Goal: Information Seeking & Learning: Understand process/instructions

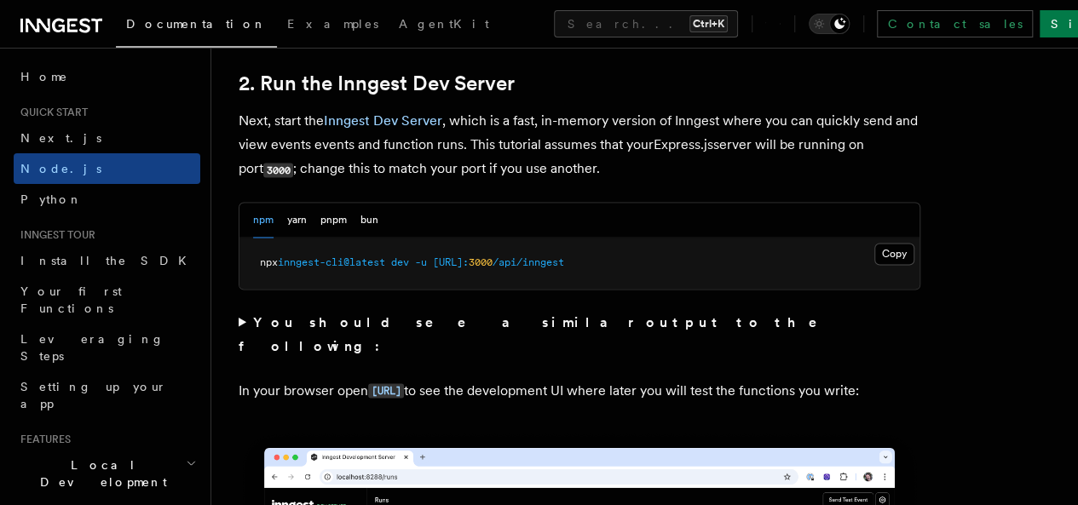
scroll to position [1363, 0]
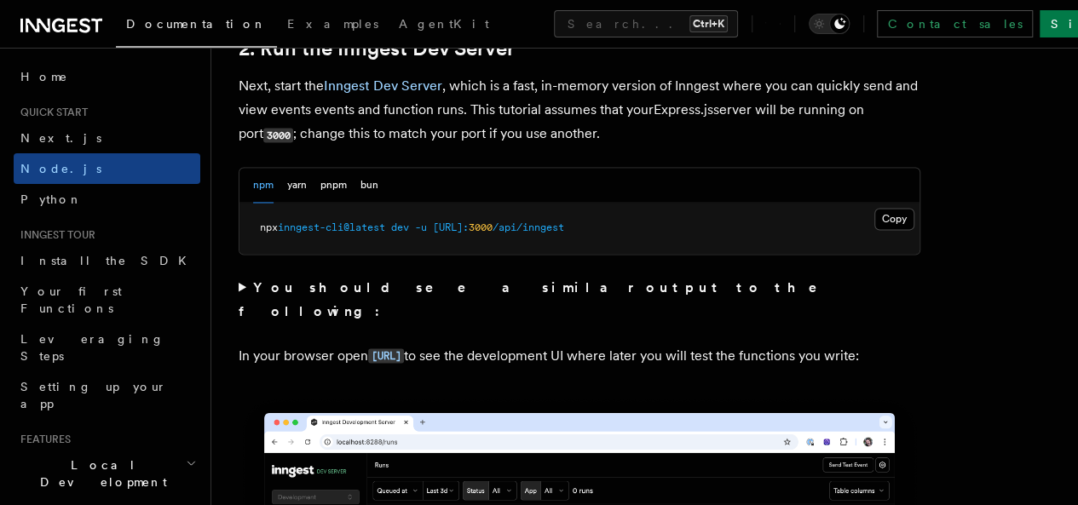
click at [278, 108] on p "Next, start the Inngest Dev Server , which is a fast, in-memory version of Inng…" at bounding box center [580, 110] width 682 height 72
drag, startPoint x: 295, startPoint y: 108, endPoint x: 360, endPoint y: 110, distance: 64.8
click at [351, 109] on p "Next, start the Inngest Dev Server , which is a fast, in-memory version of Inng…" at bounding box center [580, 110] width 682 height 72
drag, startPoint x: 717, startPoint y: 125, endPoint x: 764, endPoint y: 124, distance: 46.9
click at [741, 124] on p "Next, start the Inngest Dev Server , which is a fast, in-memory version of Inng…" at bounding box center [580, 110] width 682 height 72
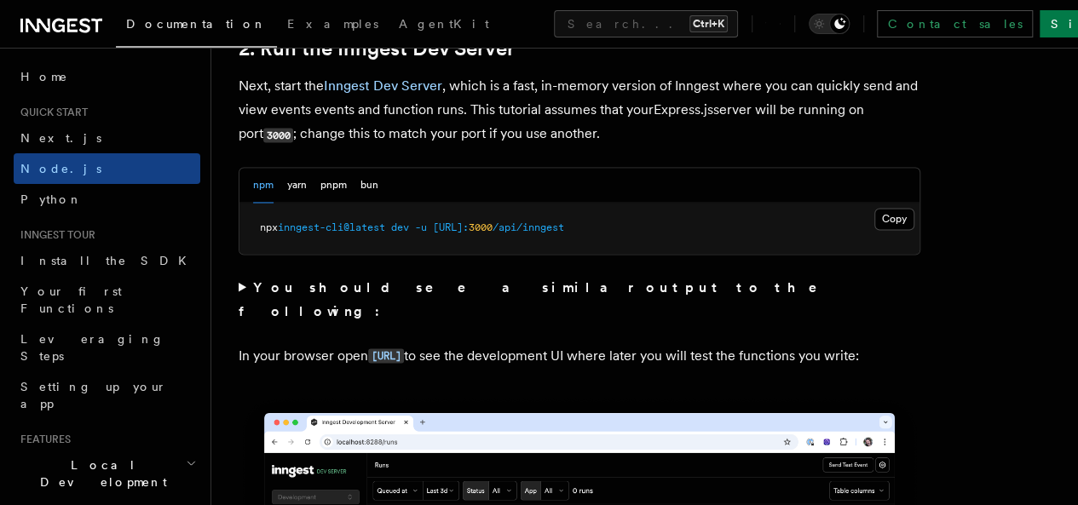
click at [758, 124] on p "Next, start the Inngest Dev Server , which is a fast, in-memory version of Inng…" at bounding box center [580, 110] width 682 height 72
drag, startPoint x: 764, startPoint y: 124, endPoint x: 783, endPoint y: 125, distance: 19.7
click at [767, 124] on p "Next, start the Inngest Dev Server , which is a fast, in-memory version of Inng…" at bounding box center [580, 110] width 682 height 72
click at [783, 125] on p "Next, start the Inngest Dev Server , which is a fast, in-memory version of Inng…" at bounding box center [580, 110] width 682 height 72
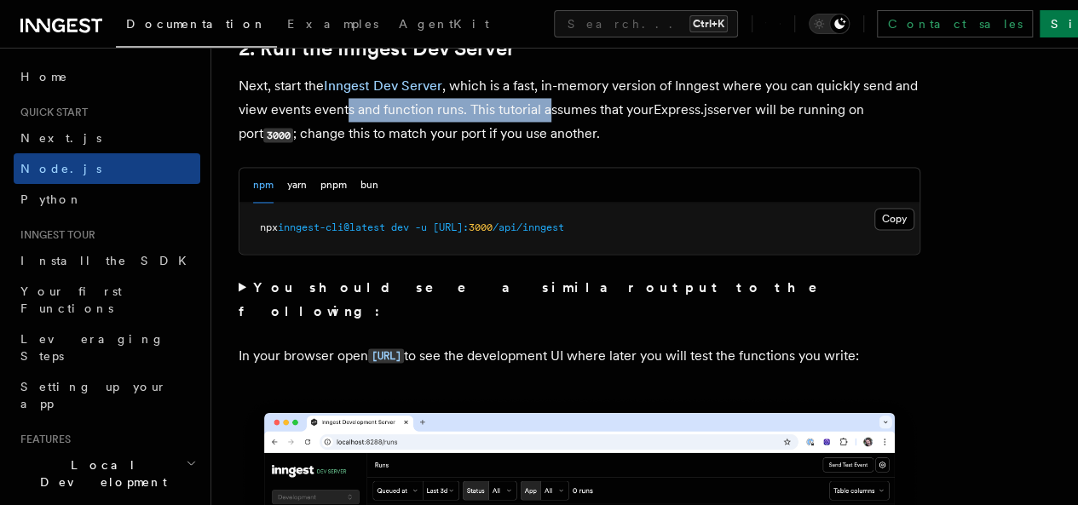
drag, startPoint x: 419, startPoint y: 137, endPoint x: 614, endPoint y: 136, distance: 194.3
click at [607, 138] on p "Next, start the Inngest Dev Server , which is a fast, in-memory version of Inng…" at bounding box center [580, 110] width 682 height 72
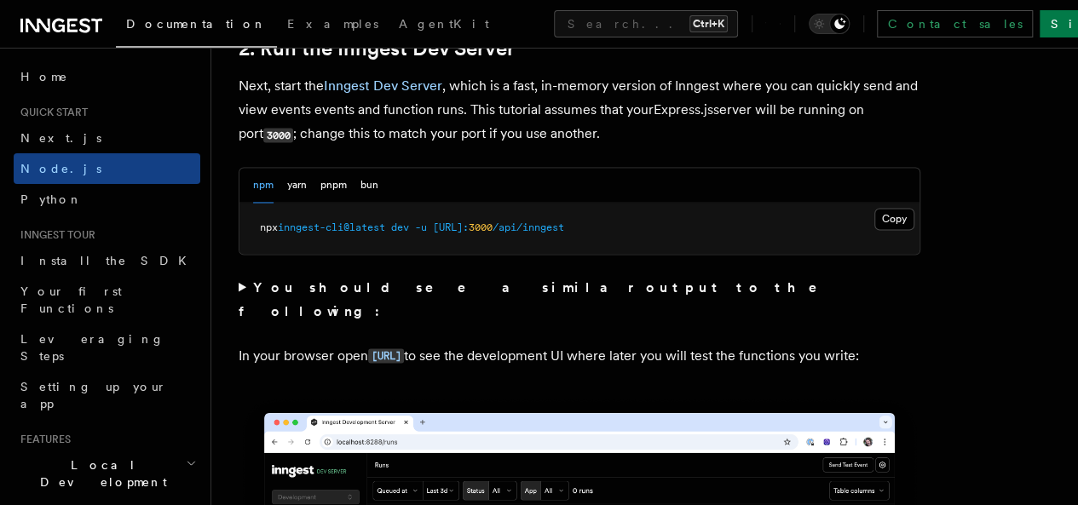
click at [738, 130] on p "Next, start the Inngest Dev Server , which is a fast, in-memory version of Inng…" at bounding box center [580, 110] width 682 height 72
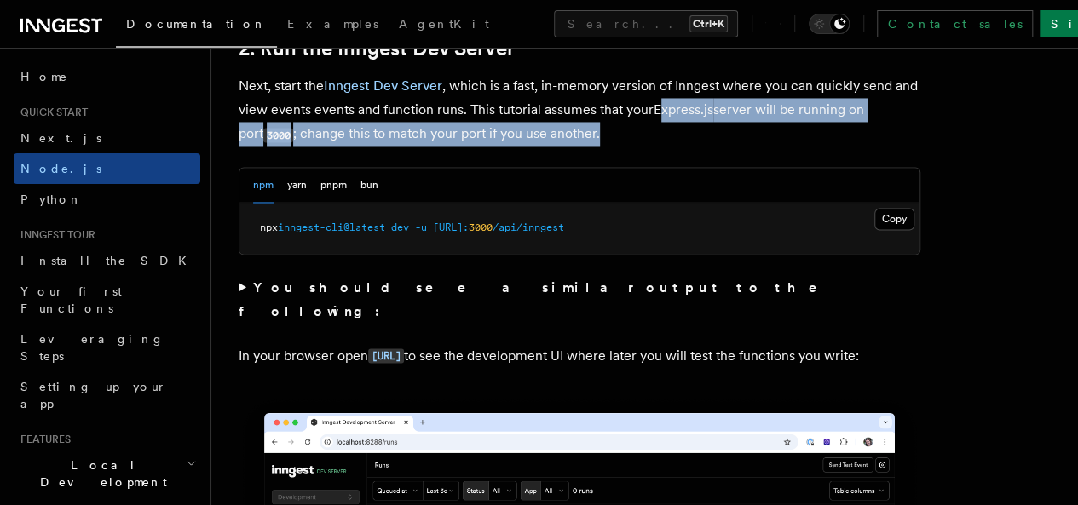
click at [724, 147] on p "Next, start the Inngest Dev Server , which is a fast, in-memory version of Inng…" at bounding box center [580, 110] width 682 height 72
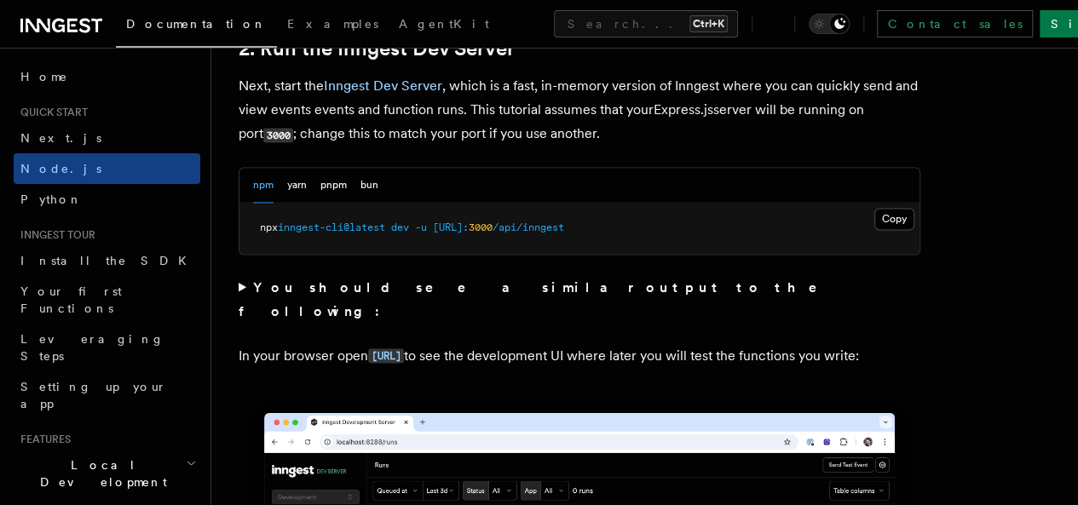
click at [670, 141] on p "Next, start the Inngest Dev Server , which is a fast, in-memory version of Inng…" at bounding box center [580, 110] width 682 height 72
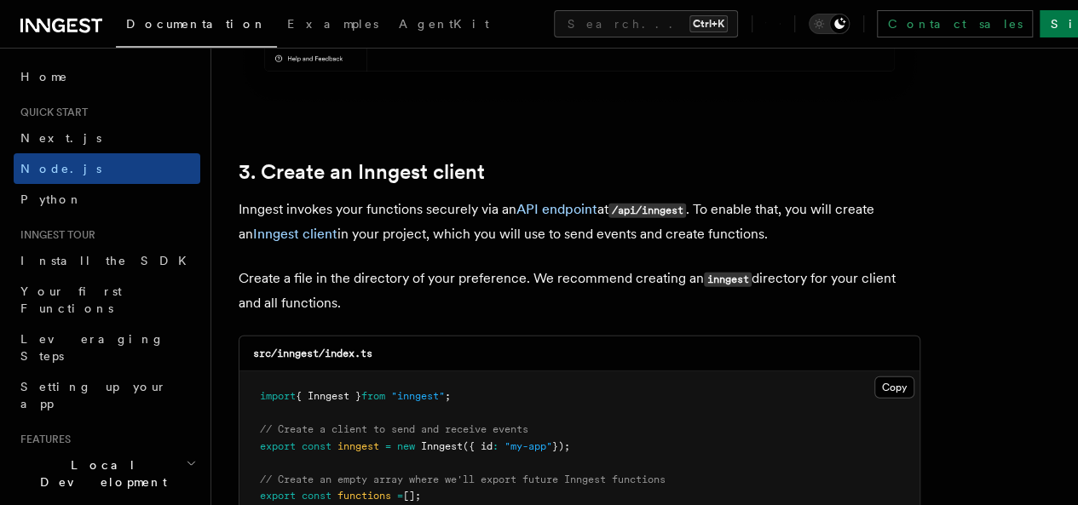
scroll to position [2044, 0]
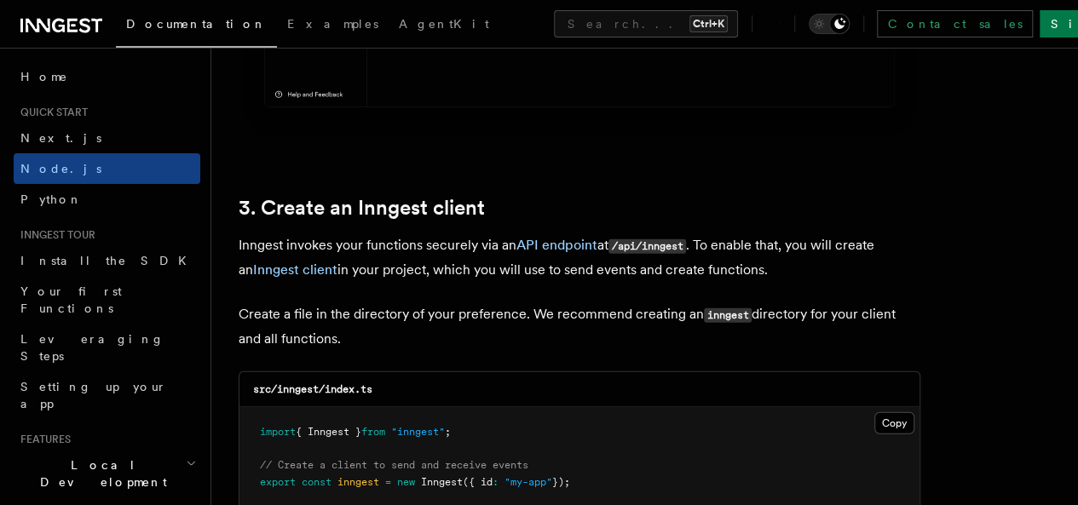
click at [392, 233] on p "Inngest invokes your functions securely via an API endpoint at /api/inngest . T…" at bounding box center [580, 257] width 682 height 49
drag, startPoint x: 394, startPoint y: 233, endPoint x: 460, endPoint y: 233, distance: 66.5
click at [456, 233] on p "Inngest invokes your functions securely via an API endpoint at /api/inngest . T…" at bounding box center [580, 257] width 682 height 49
click at [475, 303] on p "Create a file in the directory of your preference. We recommend creating an inn…" at bounding box center [580, 327] width 682 height 49
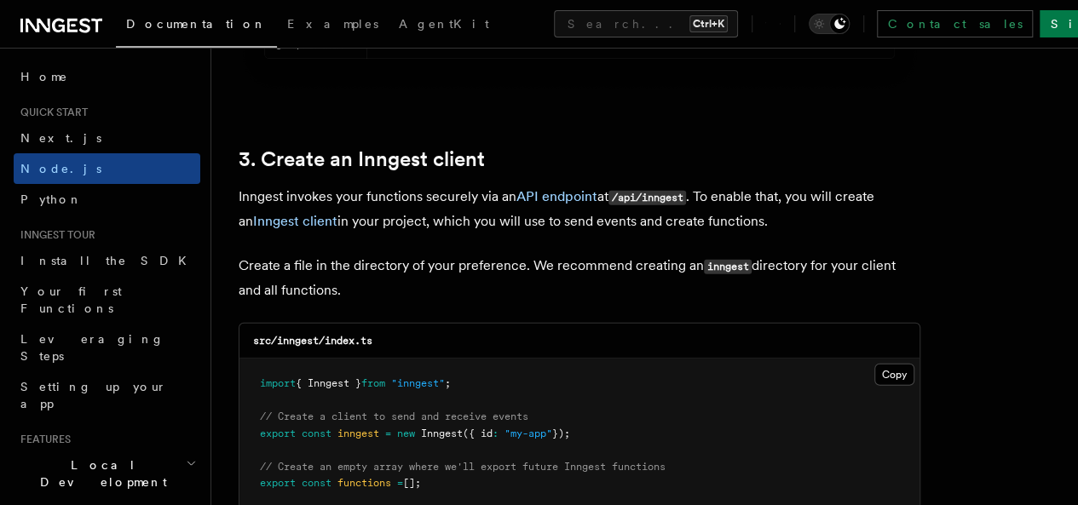
scroll to position [2129, 0]
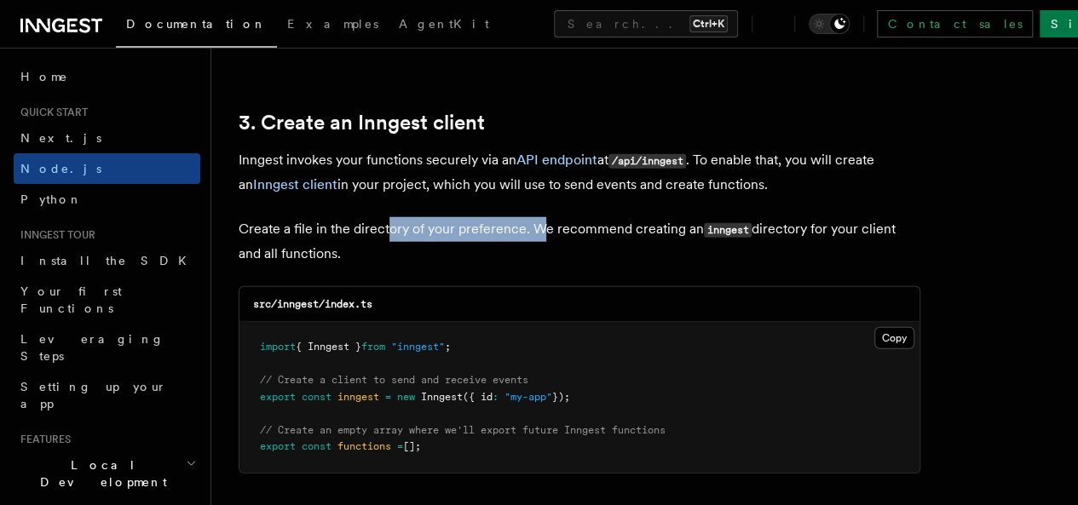
drag, startPoint x: 387, startPoint y: 218, endPoint x: 537, endPoint y: 221, distance: 150.0
click at [537, 221] on p "Create a file in the directory of your preference. We recommend creating an inn…" at bounding box center [580, 241] width 682 height 49
click at [558, 229] on p "Create a file in the directory of your preference. We recommend creating an inn…" at bounding box center [580, 241] width 682 height 49
click at [531, 217] on p "Create a file in the directory of your preference. We recommend creating an inn…" at bounding box center [580, 241] width 682 height 49
click at [532, 236] on p "Create a file in the directory of your preference. We recommend creating an inn…" at bounding box center [580, 241] width 682 height 49
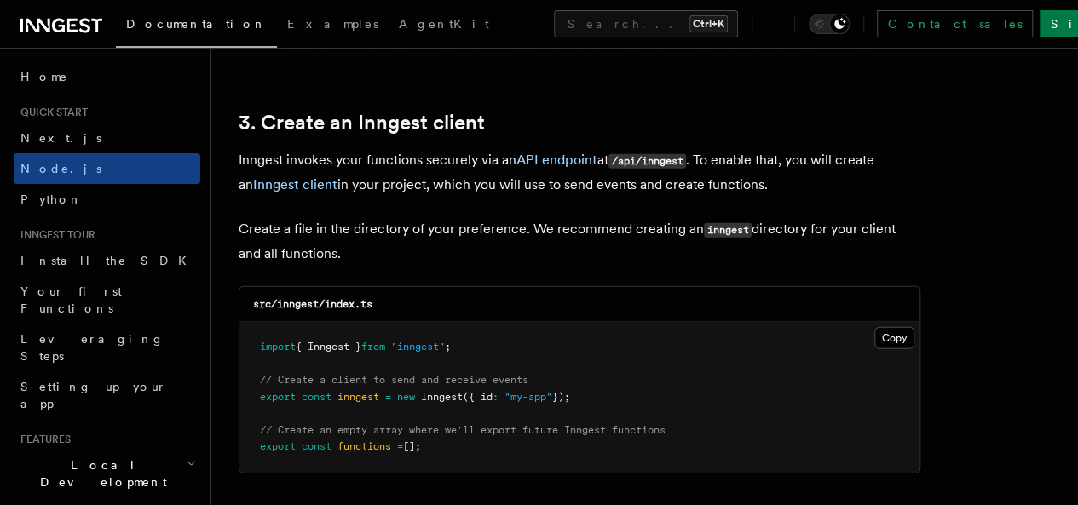
click at [544, 228] on p "Create a file in the directory of your preference. We recommend creating an inn…" at bounding box center [580, 241] width 682 height 49
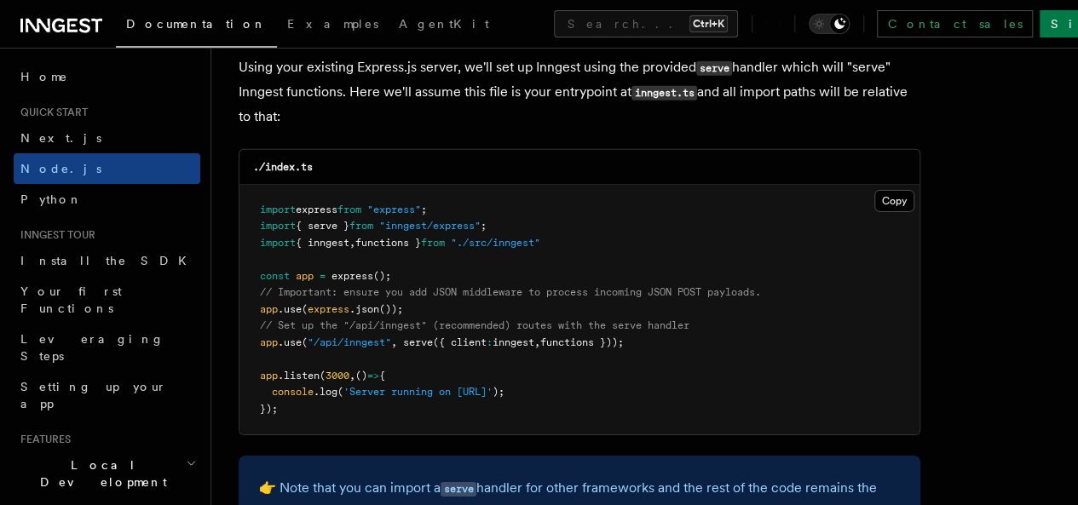
scroll to position [2641, 0]
click at [510, 317] on pre "import express from "express" ; import { serve } from "inngest/express" ; impor…" at bounding box center [579, 309] width 680 height 251
drag, startPoint x: 510, startPoint y: 317, endPoint x: 525, endPoint y: 326, distance: 18.0
click at [525, 326] on pre "import express from "express" ; import { serve } from "inngest/express" ; impor…" at bounding box center [579, 309] width 680 height 251
click at [534, 336] on span "inngest" at bounding box center [514, 342] width 42 height 12
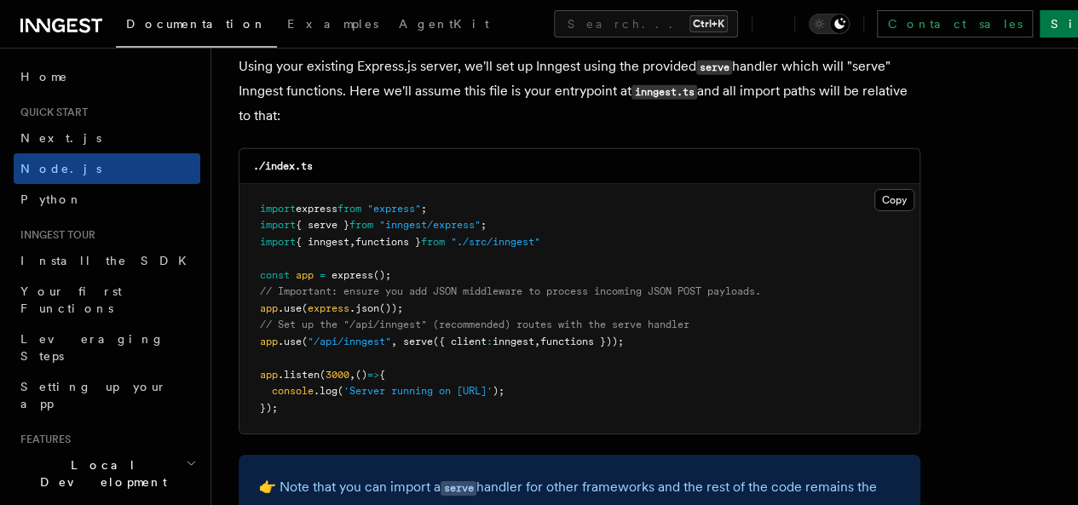
click at [443, 317] on pre "import express from "express" ; import { serve } from "inngest/express" ; impor…" at bounding box center [579, 309] width 680 height 251
drag, startPoint x: 447, startPoint y: 308, endPoint x: 520, endPoint y: 314, distance: 73.5
click at [520, 319] on span "// Set up the "/api/inngest" (recommended) routes with the serve handler" at bounding box center [474, 325] width 429 height 12
click at [550, 319] on span "// Set up the "/api/inngest" (recommended) routes with the serve handler" at bounding box center [474, 325] width 429 height 12
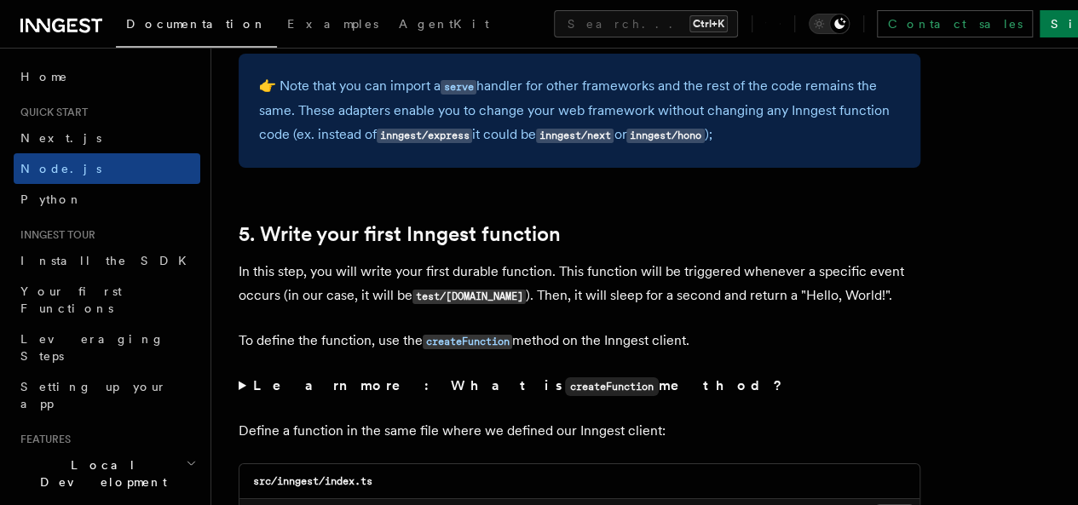
scroll to position [3067, 0]
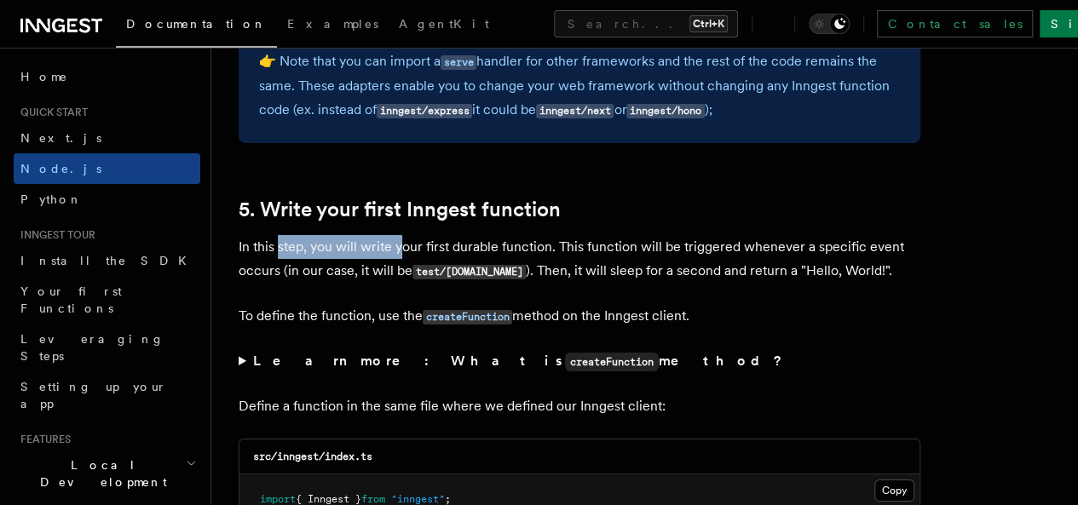
drag, startPoint x: 278, startPoint y: 264, endPoint x: 403, endPoint y: 285, distance: 126.9
click at [402, 270] on p "In this step, you will write your first durable function. This function will be…" at bounding box center [580, 259] width 682 height 49
drag, startPoint x: 431, startPoint y: 287, endPoint x: 416, endPoint y: 286, distance: 15.4
click at [432, 284] on p "In this step, you will write your first durable function. This function will be…" at bounding box center [580, 259] width 682 height 49
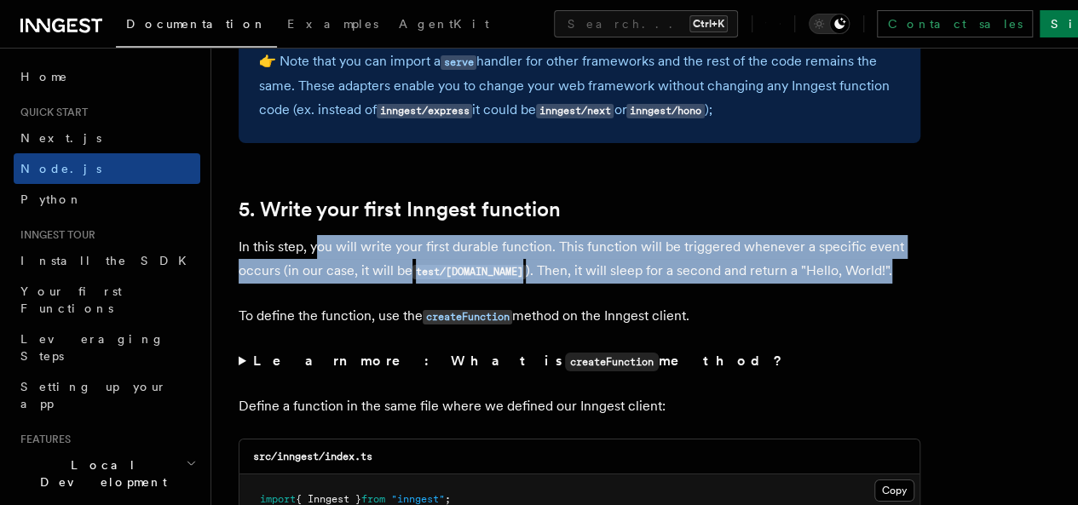
drag, startPoint x: 314, startPoint y: 258, endPoint x: 710, endPoint y: 302, distance: 397.8
click at [710, 284] on p "In this step, you will write your first durable function. This function will be…" at bounding box center [580, 259] width 682 height 49
click at [724, 284] on p "In this step, you will write your first durable function. This function will be…" at bounding box center [580, 259] width 682 height 49
drag, startPoint x: 710, startPoint y: 304, endPoint x: 355, endPoint y: 262, distance: 357.0
click at [355, 262] on p "In this step, you will write your first durable function. This function will be…" at bounding box center [580, 259] width 682 height 49
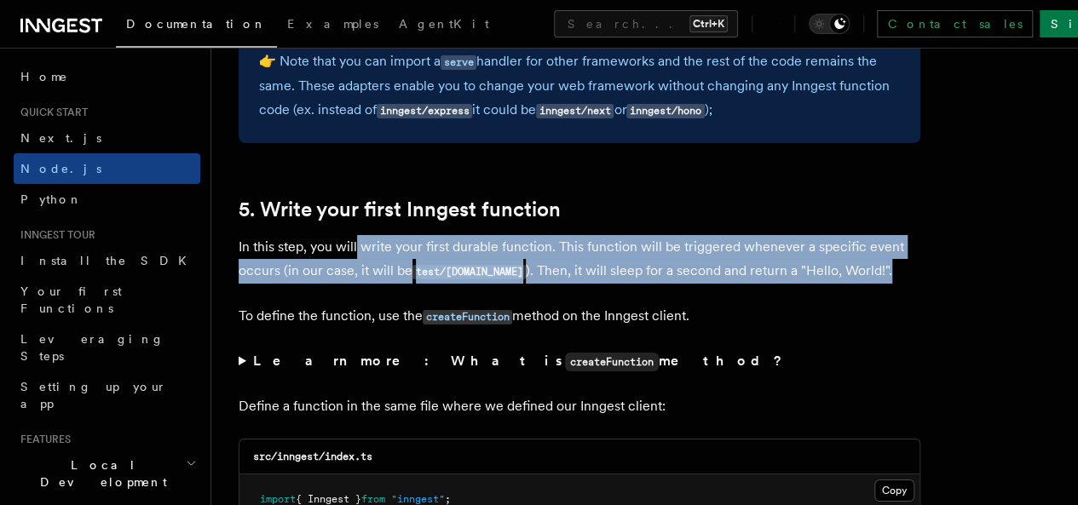
click at [376, 254] on p "In this step, you will write your first durable function. This function will be…" at bounding box center [580, 259] width 682 height 49
drag, startPoint x: 363, startPoint y: 258, endPoint x: 366, endPoint y: 299, distance: 41.0
click at [366, 284] on p "In this step, you will write your first durable function. This function will be…" at bounding box center [580, 259] width 682 height 49
click at [378, 284] on p "In this step, you will write your first durable function. This function will be…" at bounding box center [580, 259] width 682 height 49
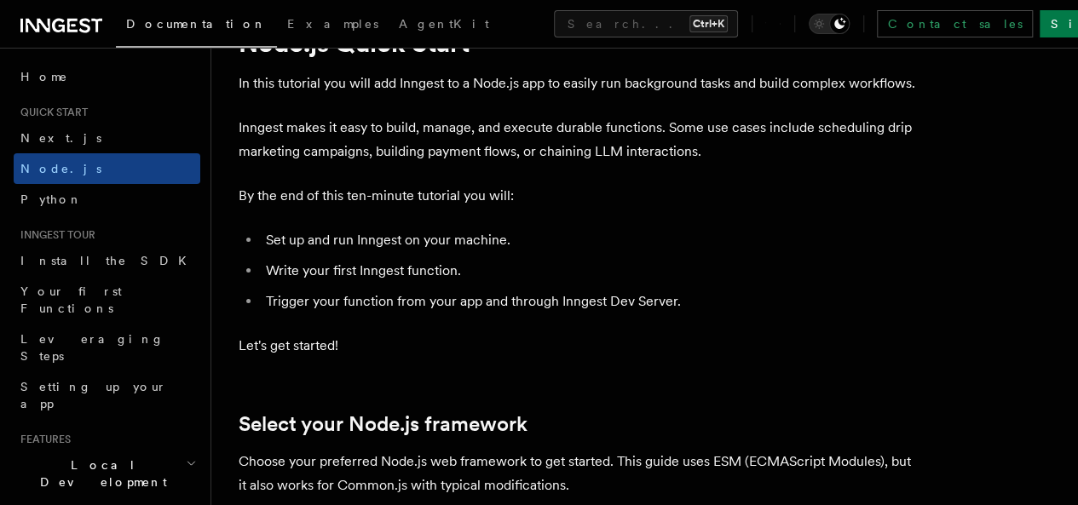
scroll to position [0, 0]
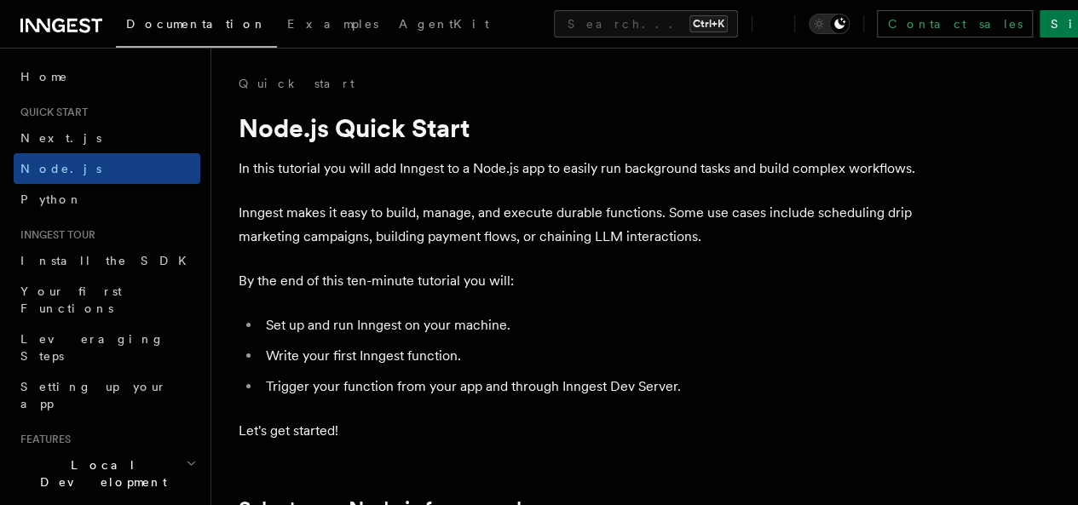
click at [424, 177] on p "In this tutorial you will add Inngest to a Node.js app to easily run background…" at bounding box center [580, 169] width 682 height 24
click at [424, 175] on p "In this tutorial you will add Inngest to a Node.js app to easily run background…" at bounding box center [580, 169] width 682 height 24
click at [429, 171] on p "In this tutorial you will add Inngest to a Node.js app to easily run background…" at bounding box center [580, 169] width 682 height 24
click at [325, 239] on p "Inngest makes it easy to build, manage, and execute durable functions. Some use…" at bounding box center [580, 225] width 682 height 48
drag, startPoint x: 344, startPoint y: 239, endPoint x: 391, endPoint y: 239, distance: 46.9
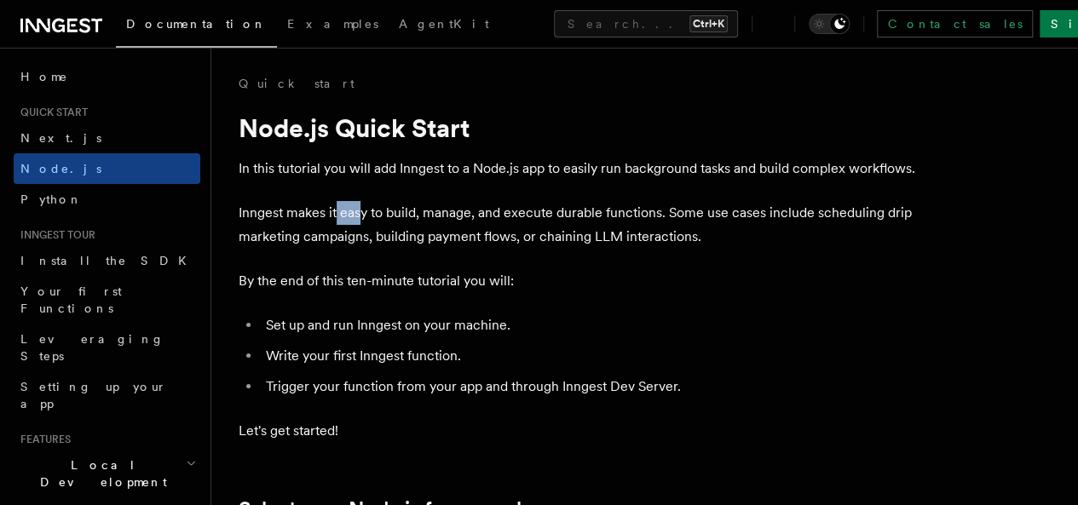
click at [376, 239] on p "Inngest makes it easy to build, manage, and execute durable functions. Some use…" at bounding box center [580, 225] width 682 height 48
drag, startPoint x: 391, startPoint y: 239, endPoint x: 440, endPoint y: 241, distance: 48.6
click at [438, 241] on p "Inngest makes it easy to build, manage, and execute durable functions. Some use…" at bounding box center [580, 225] width 682 height 48
click at [498, 237] on p "Inngest makes it easy to build, manage, and execute durable functions. Some use…" at bounding box center [580, 225] width 682 height 48
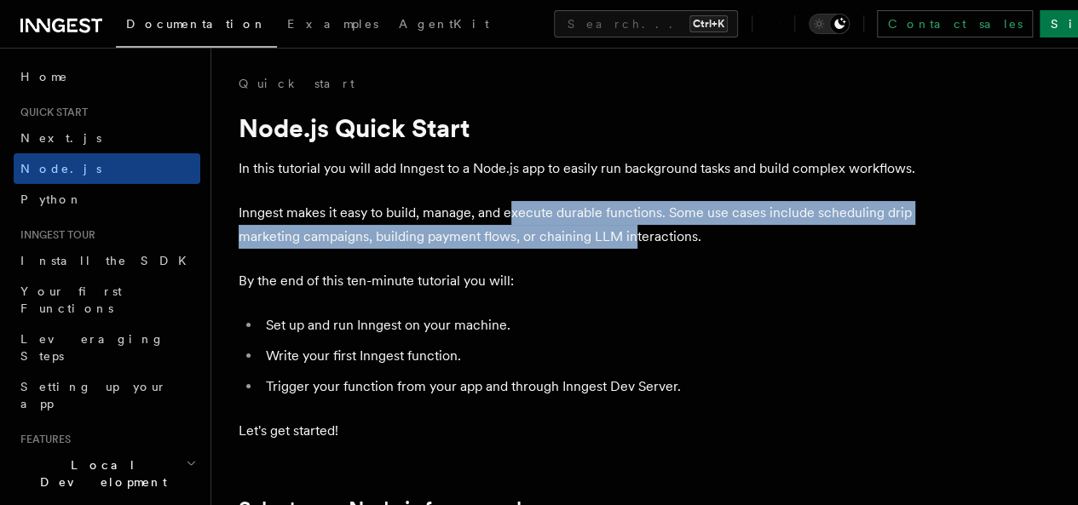
drag, startPoint x: 508, startPoint y: 243, endPoint x: 724, endPoint y: 265, distance: 217.6
click at [728, 249] on p "Inngest makes it easy to build, manage, and execute durable functions. Some use…" at bounding box center [580, 225] width 682 height 48
click at [721, 249] on p "Inngest makes it easy to build, manage, and execute durable functions. Some use…" at bounding box center [580, 225] width 682 height 48
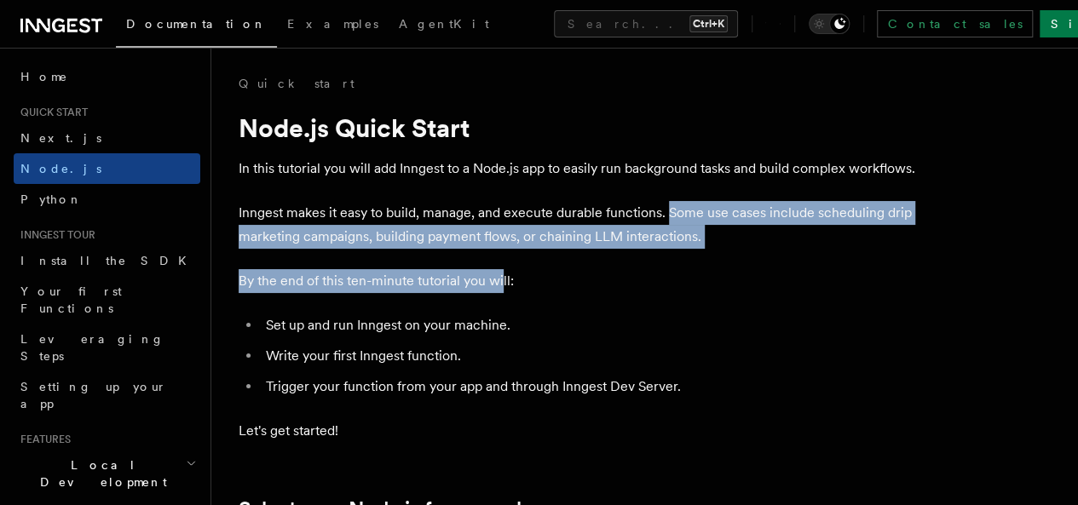
drag, startPoint x: 666, startPoint y: 234, endPoint x: 501, endPoint y: 289, distance: 174.1
click at [494, 249] on p "Inngest makes it easy to build, manage, and execute durable functions. Some use…" at bounding box center [580, 225] width 682 height 48
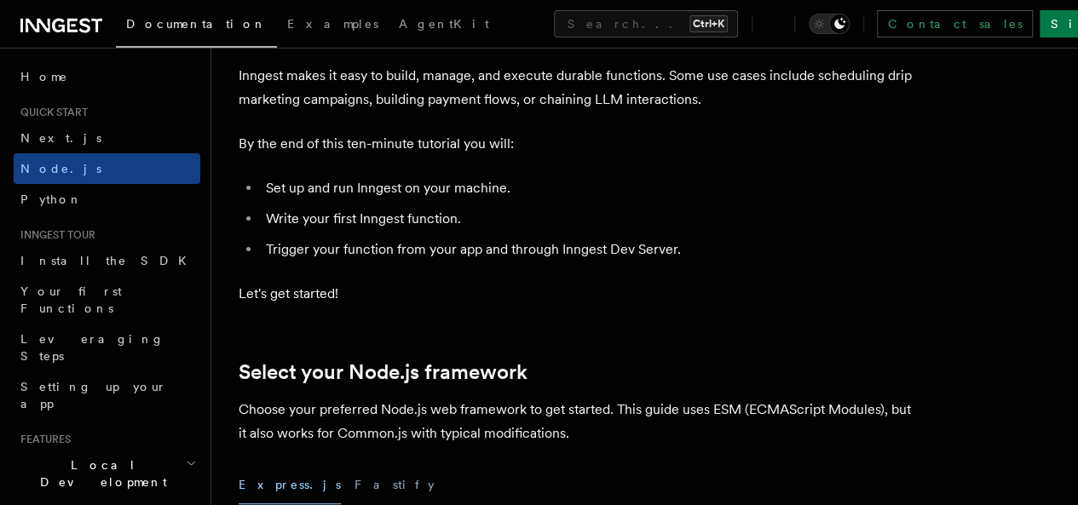
scroll to position [170, 0]
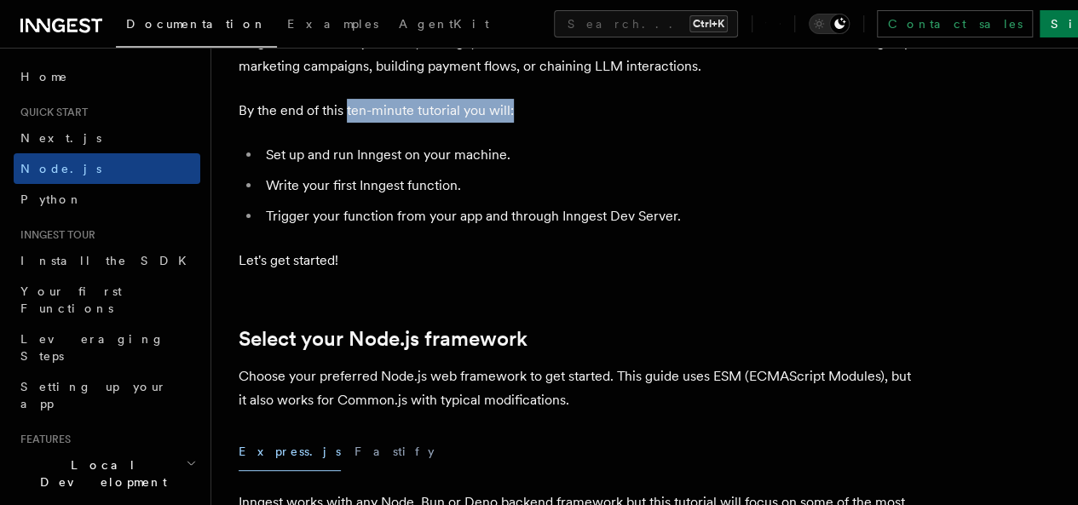
drag, startPoint x: 348, startPoint y: 135, endPoint x: 554, endPoint y: 137, distance: 206.2
click at [554, 123] on p "By the end of this ten-minute tutorial you will:" at bounding box center [580, 111] width 682 height 24
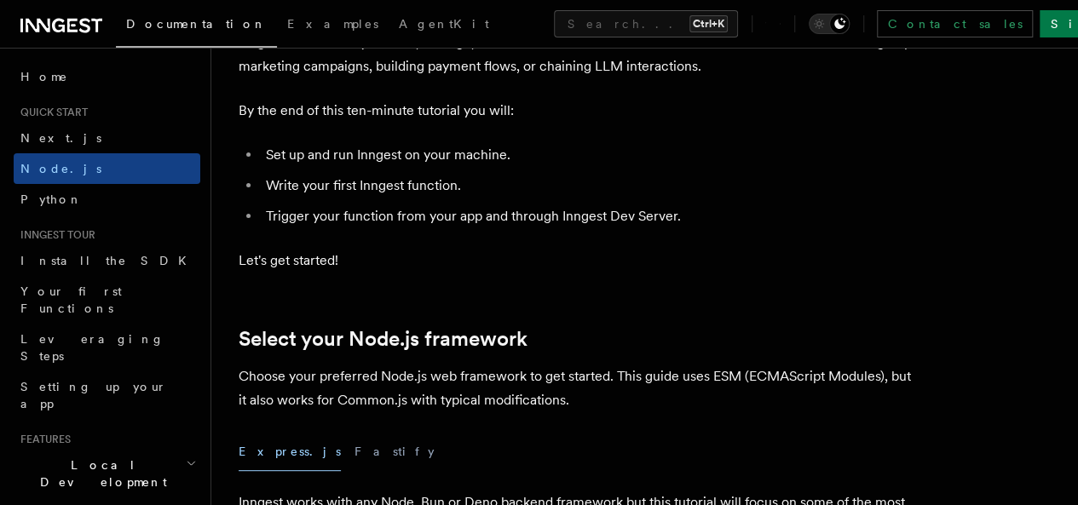
click at [281, 167] on li "Set up and run Inngest on your machine." at bounding box center [591, 155] width 660 height 24
drag, startPoint x: 543, startPoint y: 170, endPoint x: 524, endPoint y: 180, distance: 21.4
click at [544, 167] on li "Set up and run Inngest on your machine." at bounding box center [591, 155] width 660 height 24
click at [436, 198] on li "Write your first Inngest function." at bounding box center [591, 186] width 660 height 24
drag, startPoint x: 417, startPoint y: 216, endPoint x: 404, endPoint y: 217, distance: 12.9
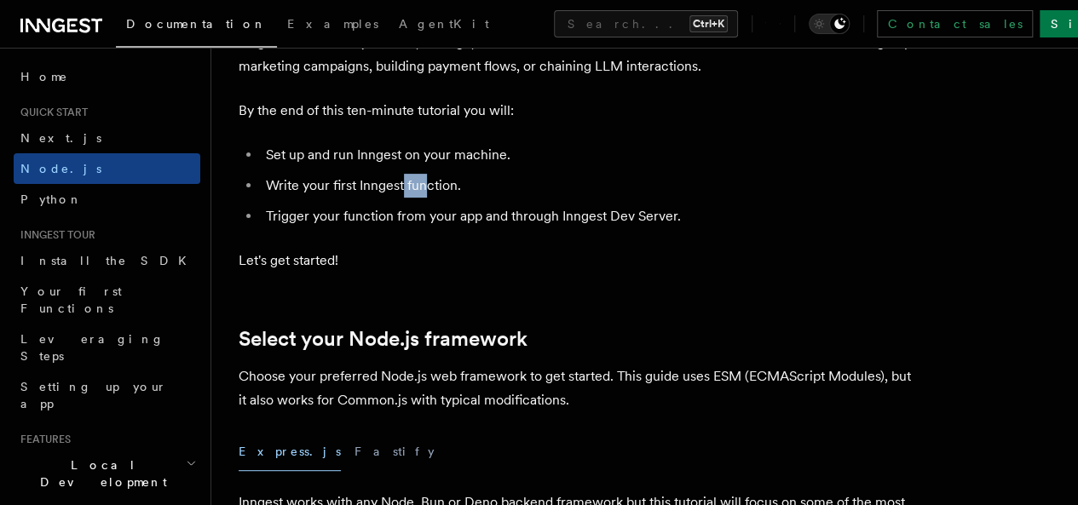
click at [404, 198] on li "Write your first Inngest function." at bounding box center [591, 186] width 660 height 24
click at [554, 195] on ul "Set up and run Inngest on your machine. Write your first Inngest function. Trig…" at bounding box center [580, 185] width 682 height 85
click at [414, 228] on li "Trigger your function from your app and through Inngest Dev Server." at bounding box center [591, 217] width 660 height 24
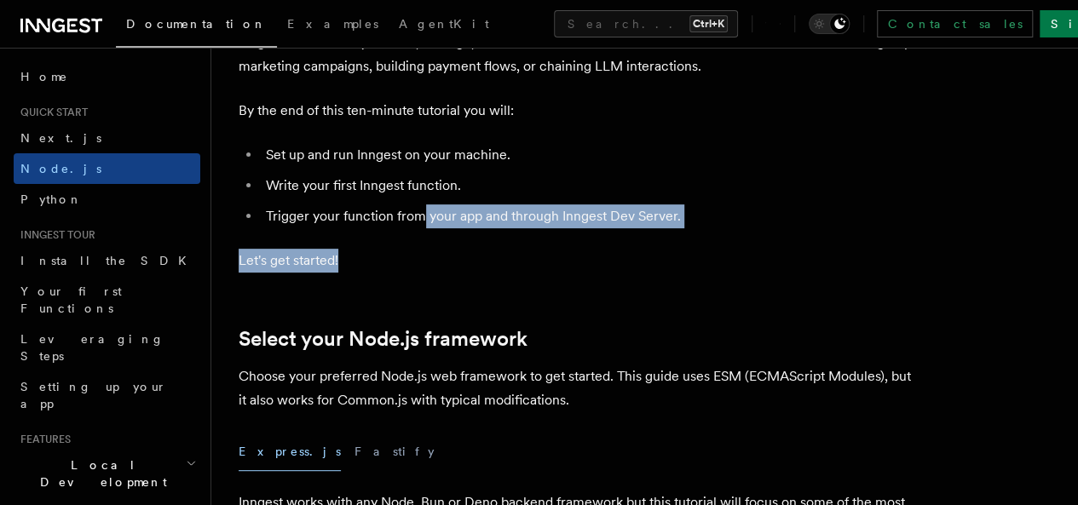
drag, startPoint x: 516, startPoint y: 256, endPoint x: 530, endPoint y: 266, distance: 17.7
click at [472, 273] on p "Let's get started!" at bounding box center [580, 261] width 682 height 24
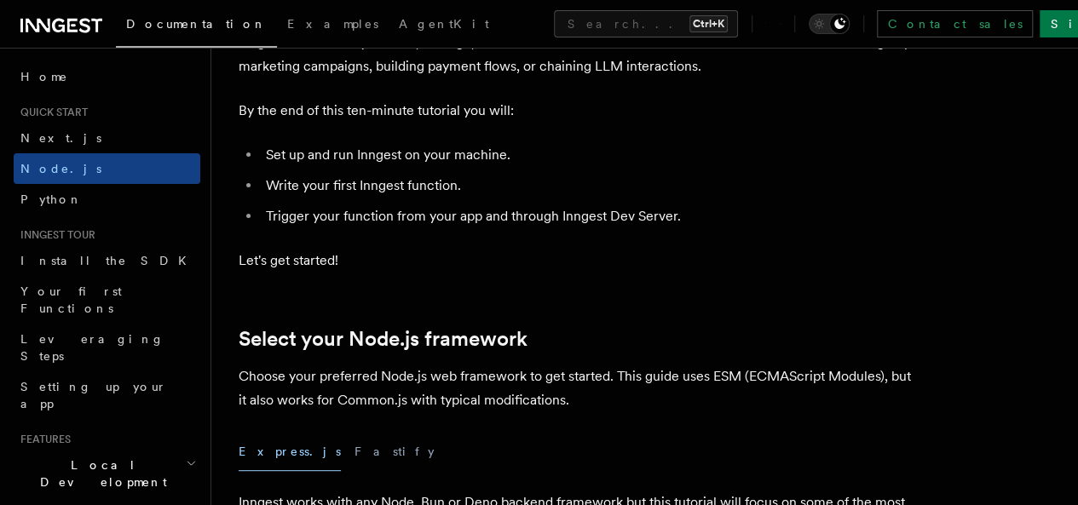
scroll to position [341, 0]
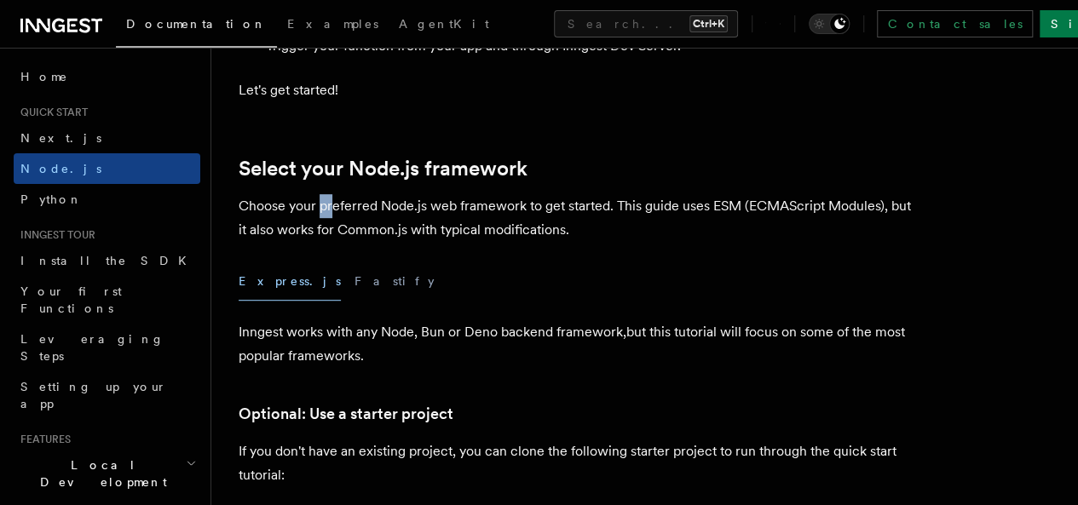
drag, startPoint x: 326, startPoint y: 231, endPoint x: 464, endPoint y: 233, distance: 138.1
click at [390, 229] on p "Choose your preferred Node.js web framework to get started. This guide uses ESM…" at bounding box center [580, 218] width 682 height 48
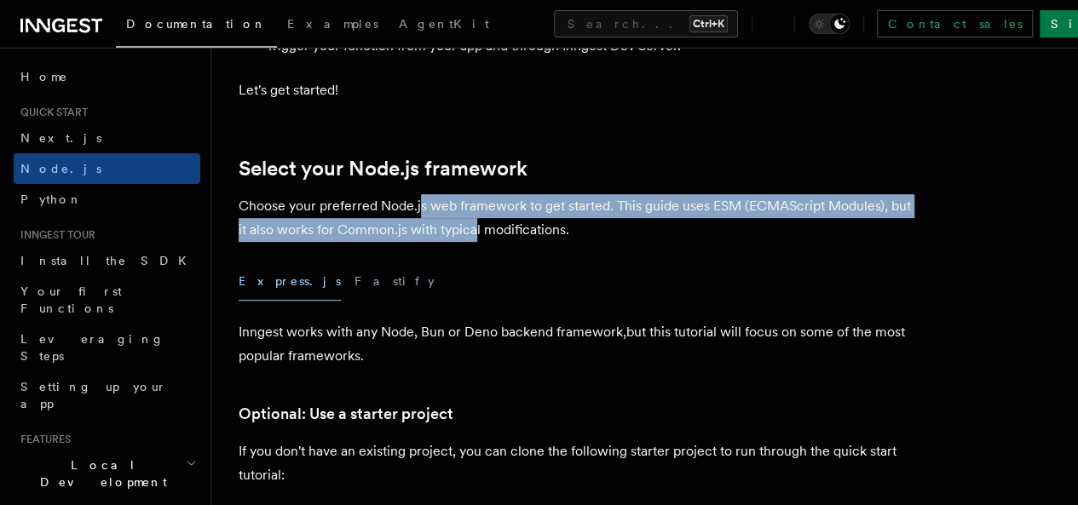
drag, startPoint x: 464, startPoint y: 233, endPoint x: 565, endPoint y: 253, distance: 103.3
click at [560, 242] on p "Choose your preferred Node.js web framework to get started. This guide uses ESM…" at bounding box center [580, 218] width 682 height 48
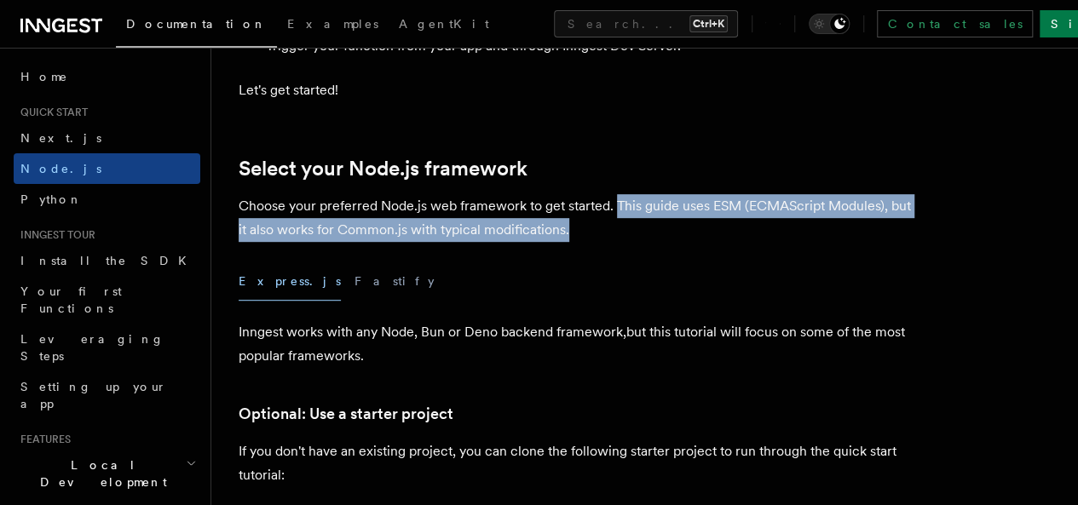
drag, startPoint x: 617, startPoint y: 229, endPoint x: 664, endPoint y: 245, distance: 49.6
click at [664, 242] on p "Choose your preferred Node.js web framework to get started. This guide uses ESM…" at bounding box center [580, 218] width 682 height 48
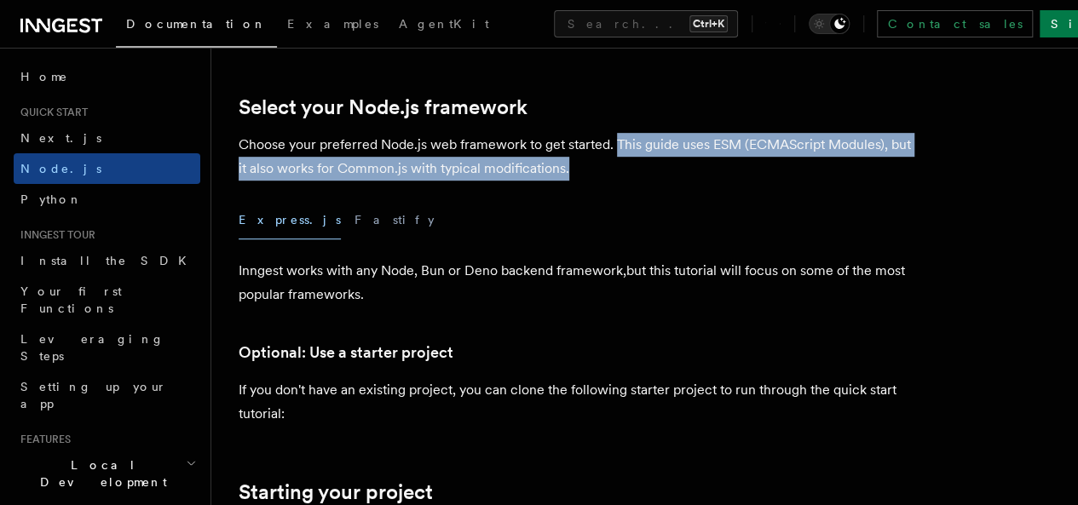
scroll to position [426, 0]
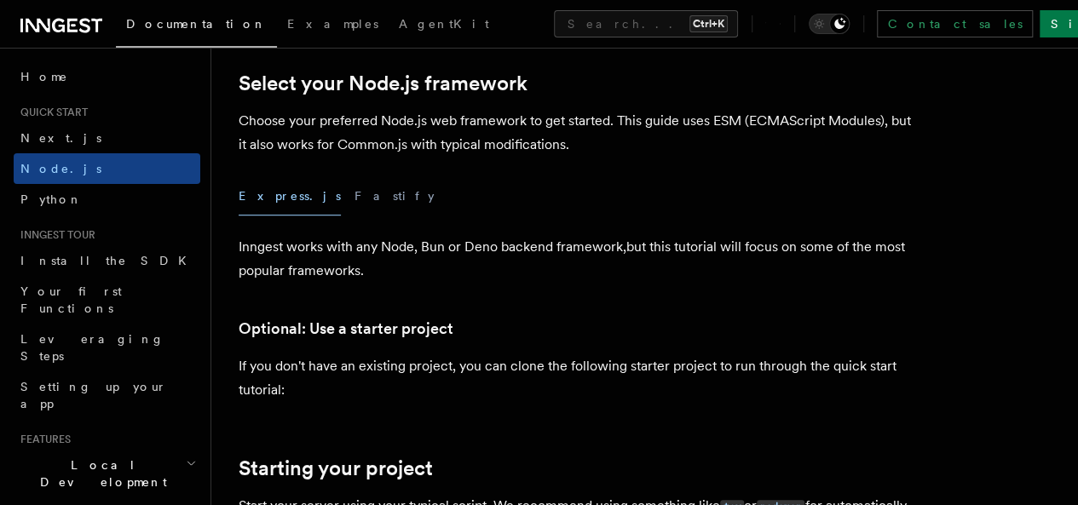
click at [577, 142] on p "Choose your preferred Node.js web framework to get started. This guide uses ESM…" at bounding box center [580, 133] width 682 height 48
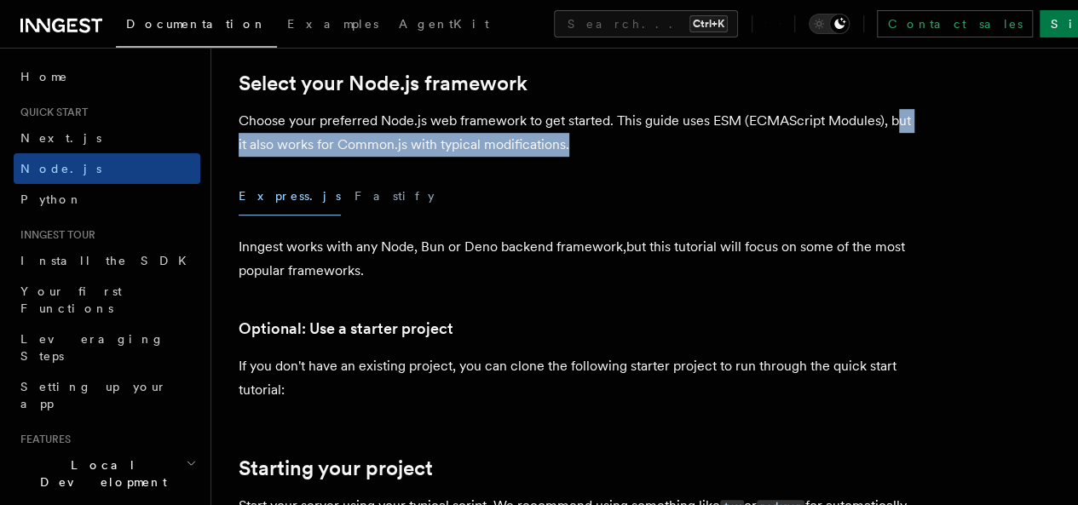
drag, startPoint x: 320, startPoint y: 165, endPoint x: 736, endPoint y: 171, distance: 415.9
click at [735, 157] on p "Choose your preferred Node.js web framework to get started. This guide uses ESM…" at bounding box center [580, 133] width 682 height 48
click at [736, 157] on p "Choose your preferred Node.js web framework to get started. This guide uses ESM…" at bounding box center [580, 133] width 682 height 48
click at [738, 157] on p "Choose your preferred Node.js web framework to get started. This guide uses ESM…" at bounding box center [580, 133] width 682 height 48
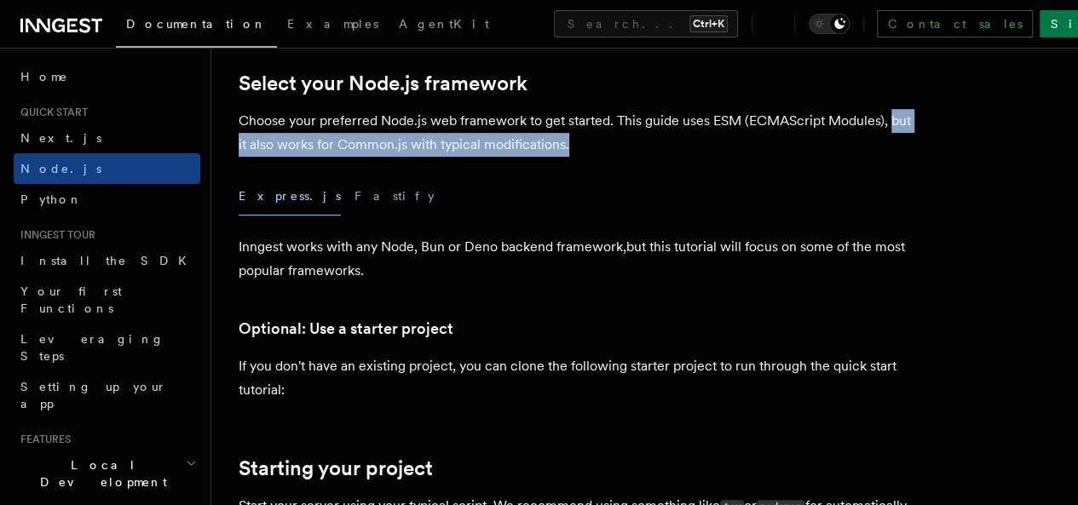
drag, startPoint x: 307, startPoint y: 168, endPoint x: 735, endPoint y: 170, distance: 427.8
click at [735, 157] on p "Choose your preferred Node.js web framework to get started. This guide uses ESM…" at bounding box center [580, 133] width 682 height 48
click at [738, 157] on p "Choose your preferred Node.js web framework to get started. This guide uses ESM…" at bounding box center [580, 133] width 682 height 48
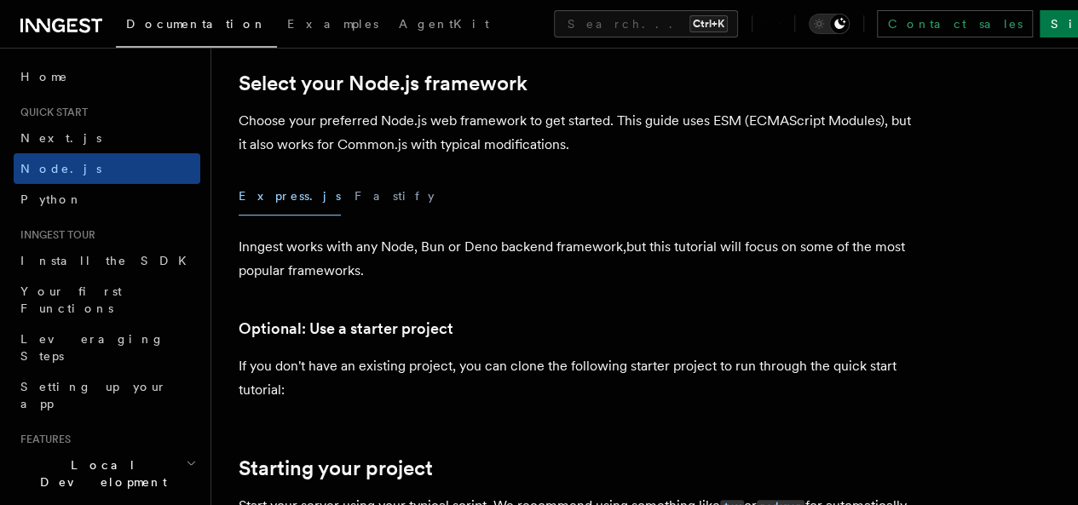
click at [464, 157] on p "Choose your preferred Node.js web framework to get started. This guide uses ESM…" at bounding box center [580, 133] width 682 height 48
click at [467, 157] on p "Choose your preferred Node.js web framework to get started. This guide uses ESM…" at bounding box center [580, 133] width 682 height 48
click at [547, 157] on p "Choose your preferred Node.js web framework to get started. This guide uses ESM…" at bounding box center [580, 133] width 682 height 48
click at [584, 157] on p "Choose your preferred Node.js web framework to get started. This guide uses ESM…" at bounding box center [580, 133] width 682 height 48
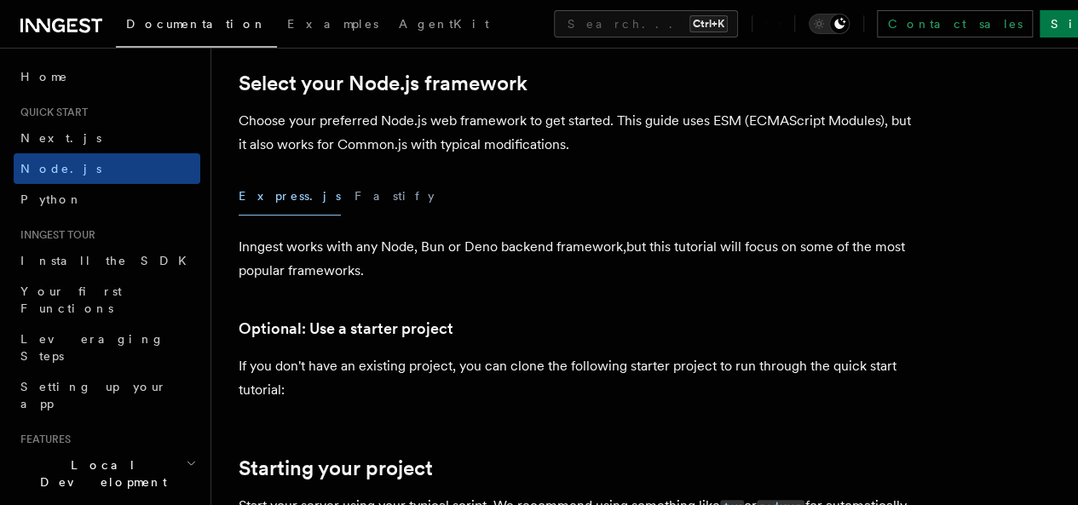
click at [676, 157] on p "Choose your preferred Node.js web framework to get started. This guide uses ESM…" at bounding box center [580, 133] width 682 height 48
click at [426, 157] on p "Choose your preferred Node.js web framework to get started. This guide uses ESM…" at bounding box center [580, 133] width 682 height 48
drag, startPoint x: 426, startPoint y: 168, endPoint x: 541, endPoint y: 170, distance: 115.1
click at [541, 157] on p "Choose your preferred Node.js web framework to get started. This guide uses ESM…" at bounding box center [580, 133] width 682 height 48
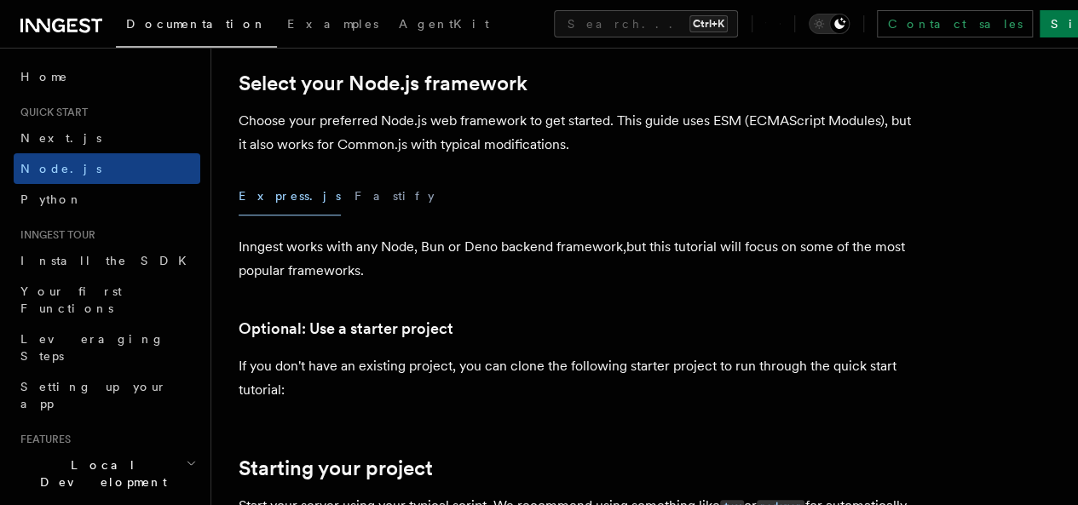
click at [531, 157] on p "Choose your preferred Node.js web framework to get started. This guide uses ESM…" at bounding box center [580, 133] width 682 height 48
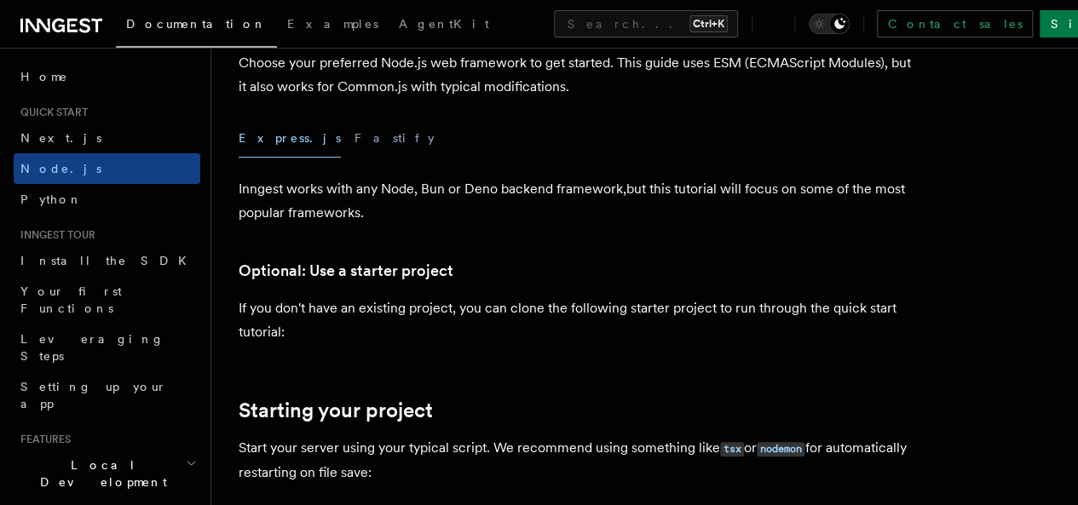
scroll to position [511, 0]
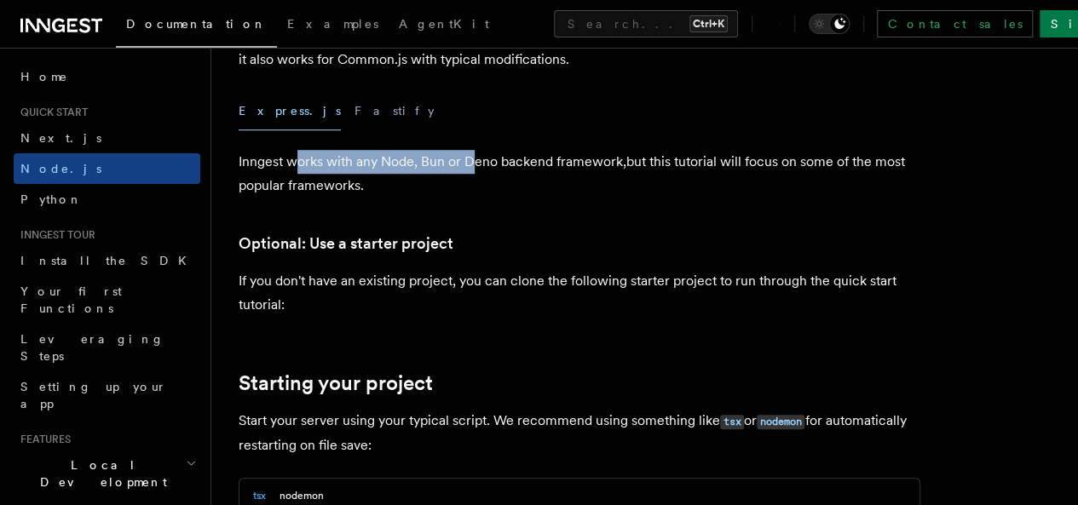
drag, startPoint x: 315, startPoint y: 191, endPoint x: 472, endPoint y: 191, distance: 156.8
click at [472, 191] on p "Inngest works with any Node, Bun or Deno backend framework,but this tutorial wi…" at bounding box center [580, 174] width 682 height 48
click at [513, 197] on p "Inngest works with any Node, Bun or Deno backend framework,but this tutorial wi…" at bounding box center [580, 174] width 682 height 48
drag, startPoint x: 435, startPoint y: 187, endPoint x: 460, endPoint y: 187, distance: 25.6
click at [437, 186] on p "Inngest works with any Node, Bun or Deno backend framework,but this tutorial wi…" at bounding box center [580, 174] width 682 height 48
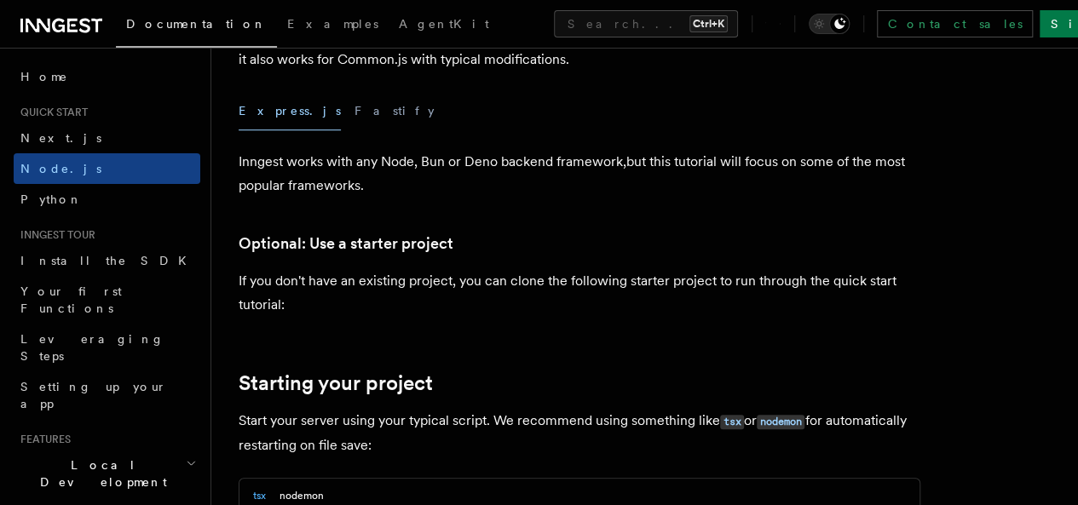
click at [527, 189] on p "Inngest works with any Node, Bun or Deno backend framework,but this tutorial wi…" at bounding box center [580, 174] width 682 height 48
click at [527, 191] on p "Inngest works with any Node, Bun or Deno backend framework,but this tutorial wi…" at bounding box center [580, 174] width 682 height 48
click at [585, 198] on p "Inngest works with any Node, Bun or Deno backend framework,but this tutorial wi…" at bounding box center [580, 174] width 682 height 48
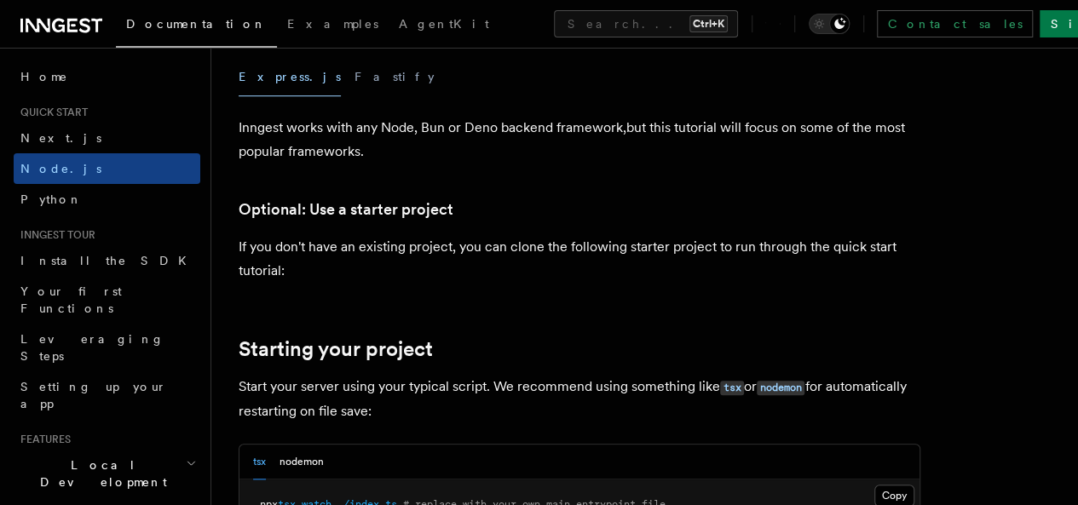
scroll to position [596, 0]
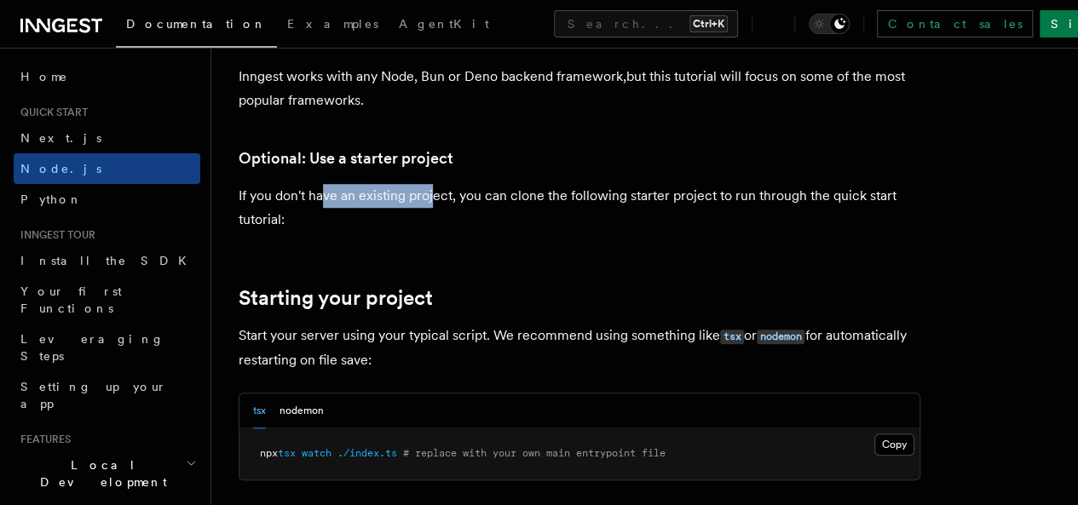
drag, startPoint x: 331, startPoint y: 221, endPoint x: 435, endPoint y: 226, distance: 103.2
click at [431, 226] on p "If you don't have an existing project, you can clone the following starter proj…" at bounding box center [580, 208] width 682 height 48
click at [468, 226] on p "If you don't have an existing project, you can clone the following starter proj…" at bounding box center [580, 208] width 682 height 48
click at [474, 224] on p "If you don't have an existing project, you can clone the following starter proj…" at bounding box center [580, 208] width 682 height 48
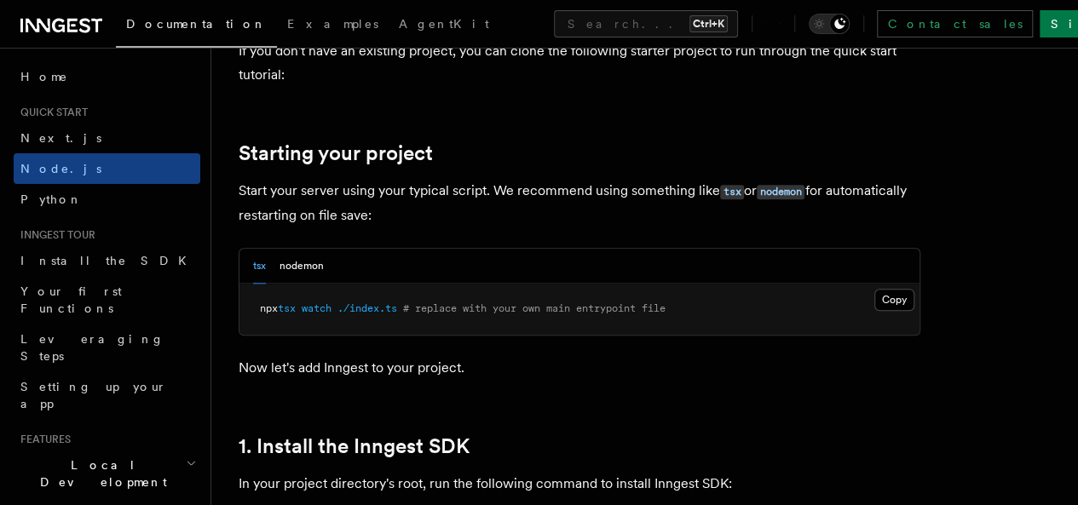
scroll to position [767, 0]
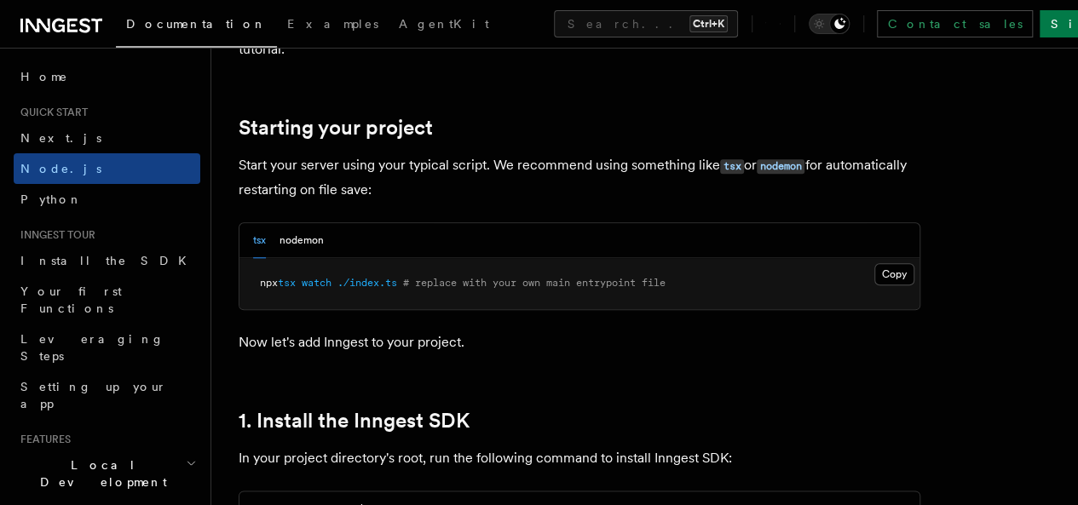
click at [243, 187] on p "Start your server using your typical script. We recommend using something like …" at bounding box center [580, 177] width 682 height 49
click at [411, 193] on p "Start your server using your typical script. We recommend using something like …" at bounding box center [580, 177] width 682 height 49
drag, startPoint x: 492, startPoint y: 187, endPoint x: 492, endPoint y: 200, distance: 13.6
click at [492, 200] on p "Start your server using your typical script. We recommend using something like …" at bounding box center [580, 177] width 682 height 49
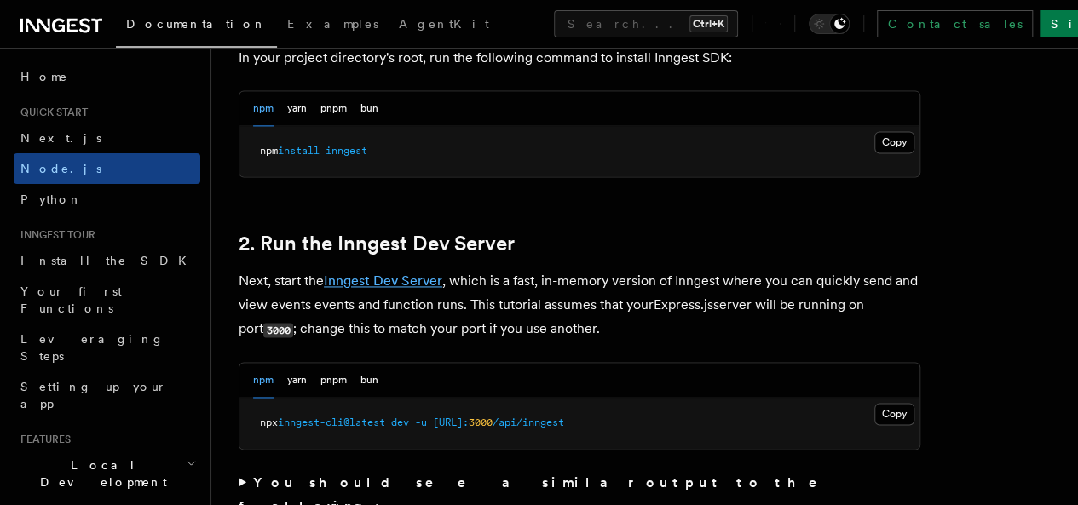
scroll to position [1193, 0]
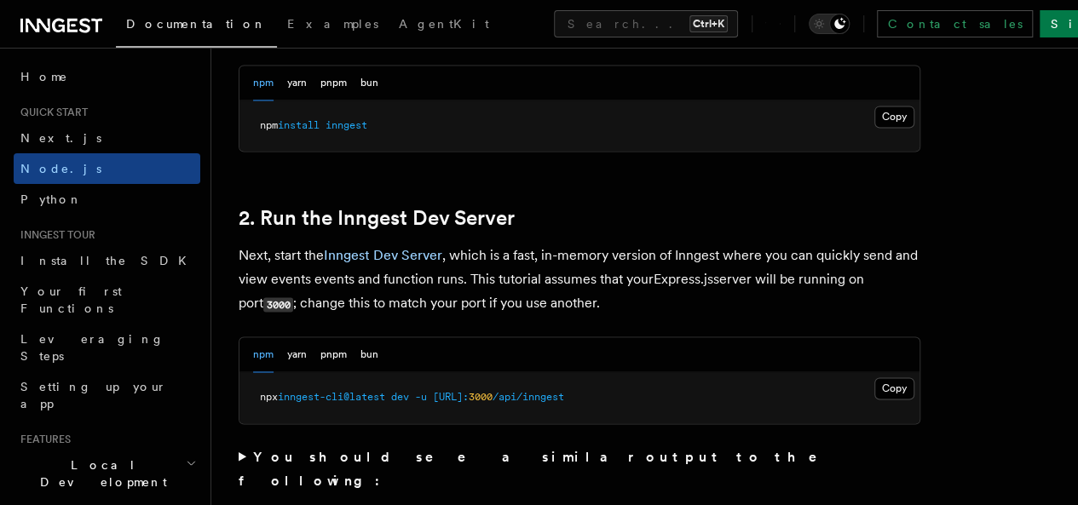
drag, startPoint x: 285, startPoint y: 280, endPoint x: 318, endPoint y: 274, distance: 32.9
click at [291, 279] on p "Next, start the Inngest Dev Server , which is a fast, in-memory version of Inng…" at bounding box center [580, 280] width 682 height 72
drag, startPoint x: 318, startPoint y: 274, endPoint x: 469, endPoint y: 281, distance: 151.0
click at [469, 281] on p "Next, start the Inngest Dev Server , which is a fast, in-memory version of Inng…" at bounding box center [580, 280] width 682 height 72
click at [562, 271] on p "Next, start the Inngest Dev Server , which is a fast, in-memory version of Inng…" at bounding box center [580, 280] width 682 height 72
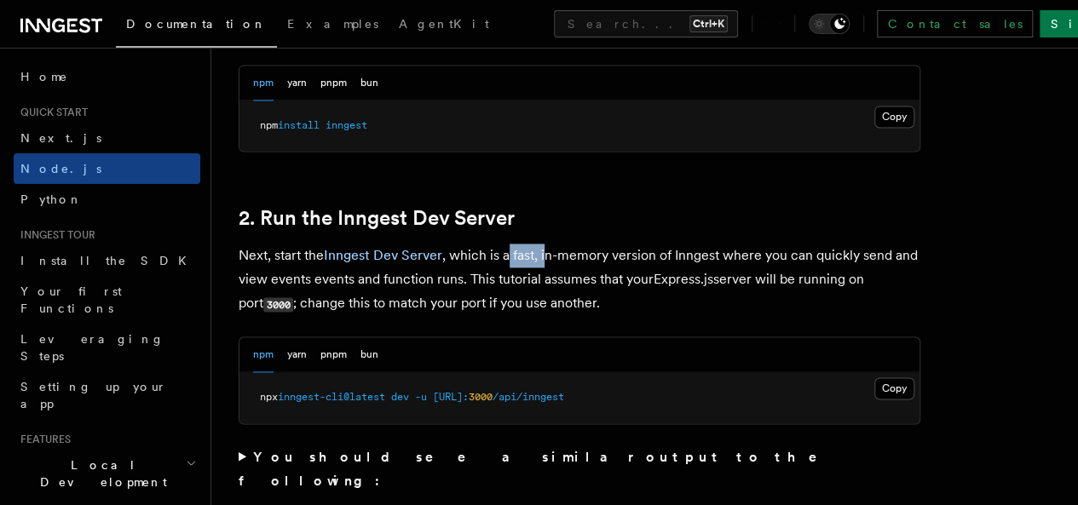
drag, startPoint x: 508, startPoint y: 279, endPoint x: 548, endPoint y: 278, distance: 40.1
click at [548, 278] on p "Next, start the Inngest Dev Server , which is a fast, in-memory version of Inng…" at bounding box center [580, 280] width 682 height 72
click at [589, 276] on p "Next, start the Inngest Dev Server , which is a fast, in-memory version of Inng…" at bounding box center [580, 280] width 682 height 72
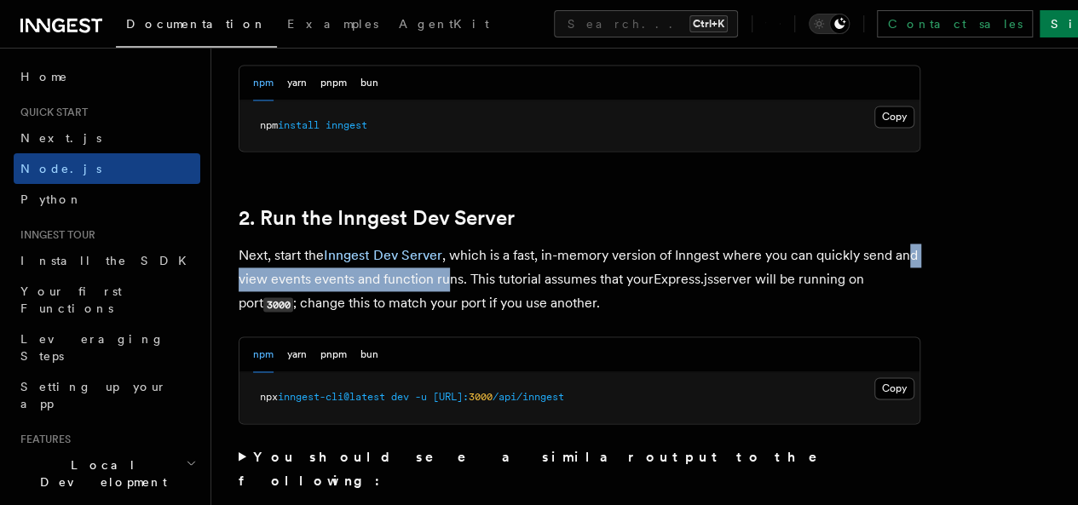
drag, startPoint x: 281, startPoint y: 301, endPoint x: 506, endPoint y: 307, distance: 225.0
click at [506, 307] on p "Next, start the Inngest Dev Server , which is a fast, in-memory version of Inng…" at bounding box center [580, 280] width 682 height 72
click at [513, 304] on p "Next, start the Inngest Dev Server , which is a fast, in-memory version of Inng…" at bounding box center [580, 280] width 682 height 72
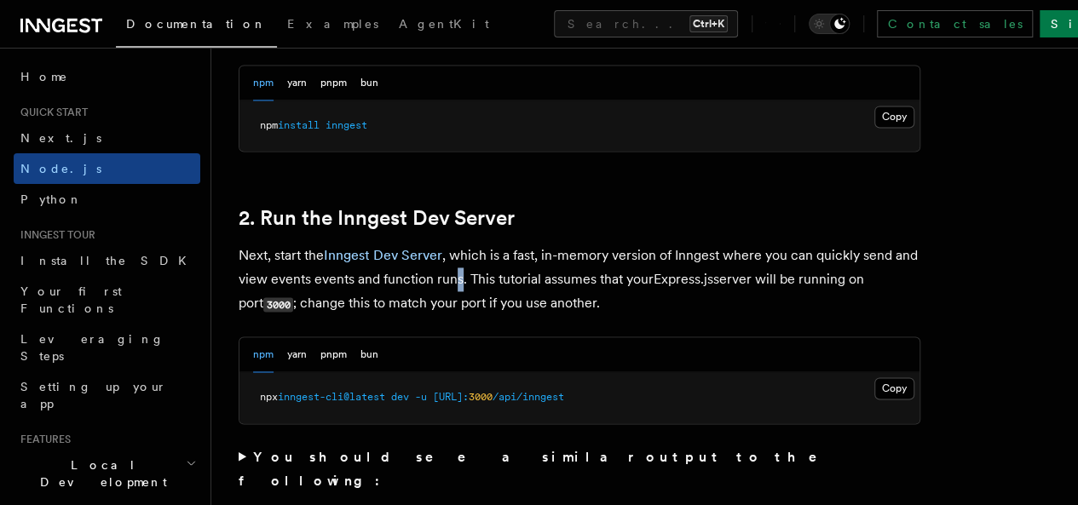
click at [519, 304] on p "Next, start the Inngest Dev Server , which is a fast, in-memory version of Inng…" at bounding box center [580, 280] width 682 height 72
click at [546, 302] on p "Next, start the Inngest Dev Server , which is a fast, in-memory version of Inng…" at bounding box center [580, 280] width 682 height 72
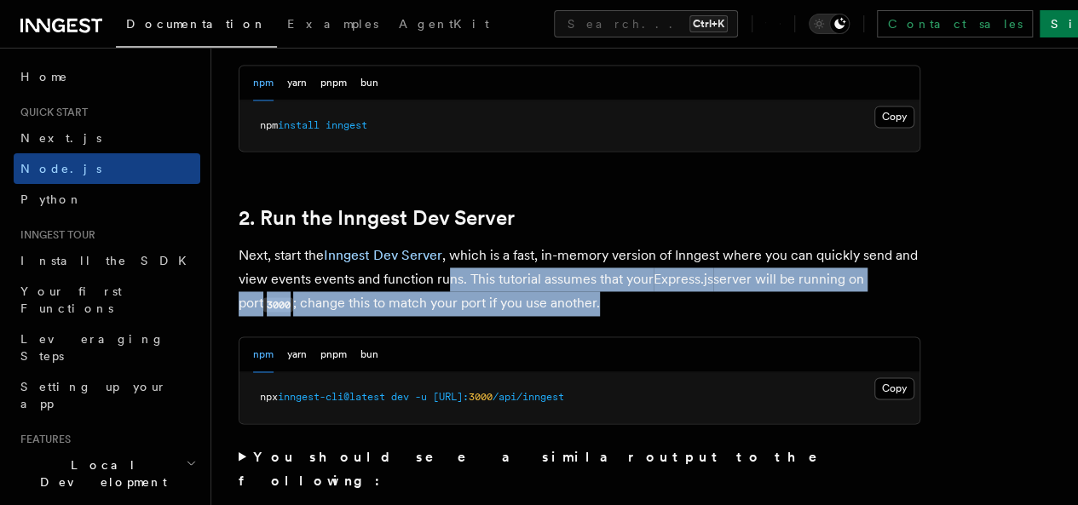
drag, startPoint x: 505, startPoint y: 298, endPoint x: 755, endPoint y: 316, distance: 250.3
click at [755, 316] on p "Next, start the Inngest Dev Server , which is a fast, in-memory version of Inng…" at bounding box center [580, 280] width 682 height 72
click at [764, 297] on p "Next, start the Inngest Dev Server , which is a fast, in-memory version of Inng…" at bounding box center [580, 280] width 682 height 72
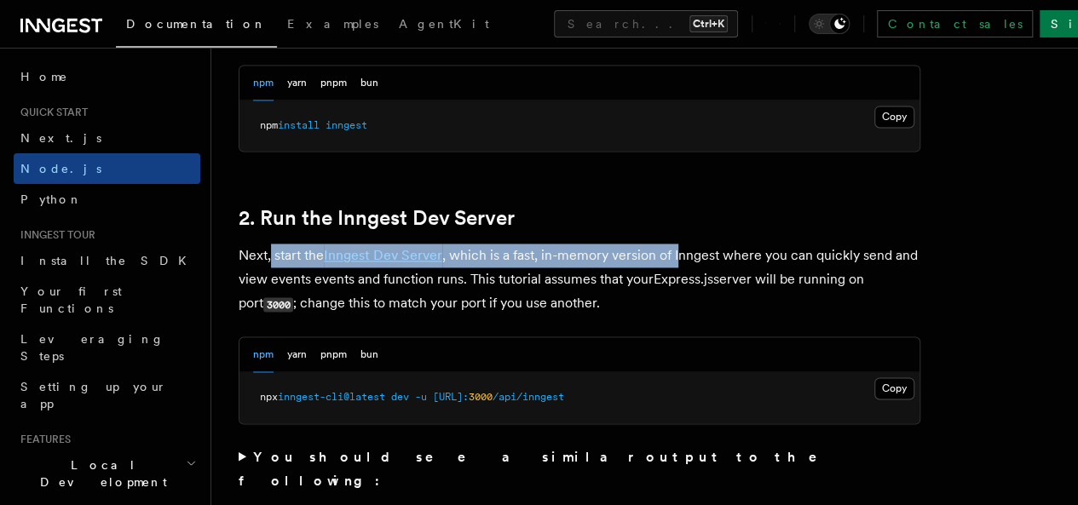
drag, startPoint x: 269, startPoint y: 276, endPoint x: 678, endPoint y: 284, distance: 409.1
click at [678, 284] on p "Next, start the Inngest Dev Server , which is a fast, in-memory version of Inng…" at bounding box center [580, 280] width 682 height 72
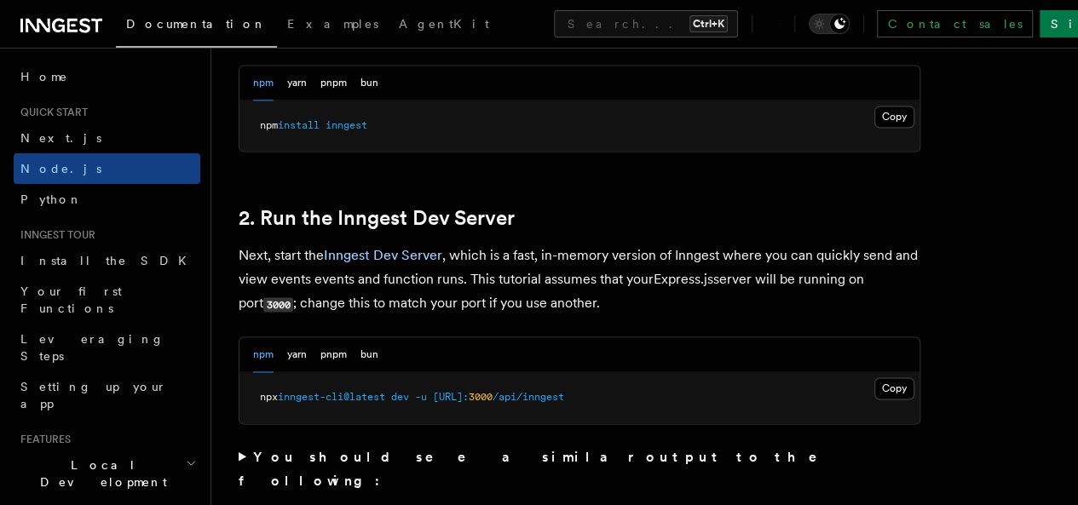
click at [684, 300] on p "Next, start the Inngest Dev Server , which is a fast, in-memory version of Inng…" at bounding box center [580, 280] width 682 height 72
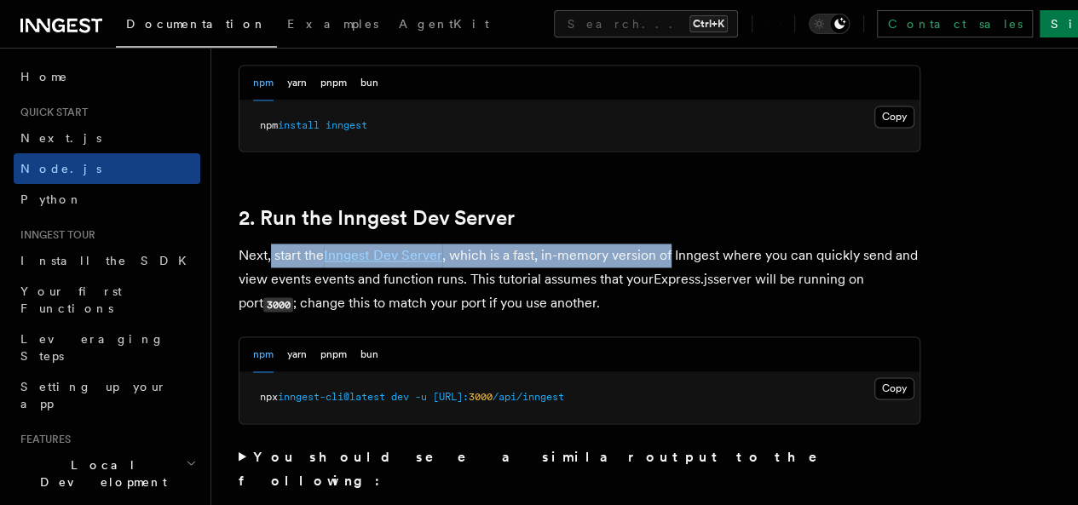
drag, startPoint x: 272, startPoint y: 279, endPoint x: 673, endPoint y: 275, distance: 401.4
click at [673, 275] on p "Next, start the Inngest Dev Server , which is a fast, in-memory version of Inng…" at bounding box center [580, 280] width 682 height 72
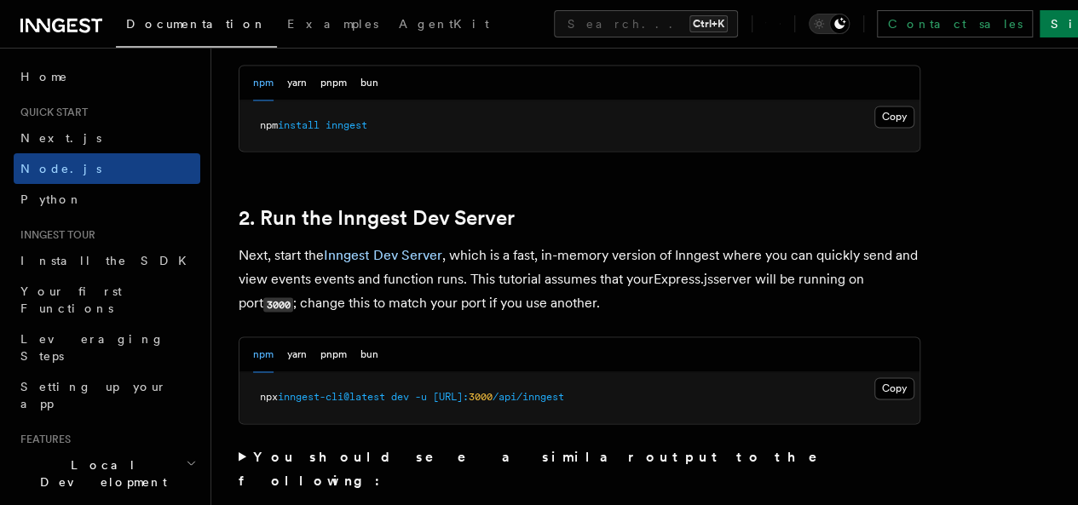
click at [690, 268] on p "Next, start the Inngest Dev Server , which is a fast, in-memory version of Inng…" at bounding box center [580, 280] width 682 height 72
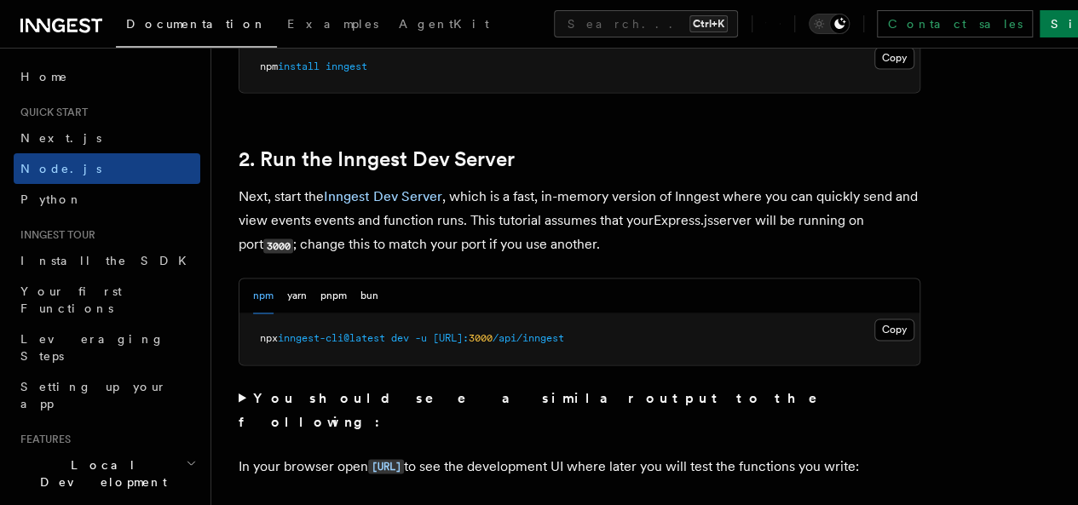
scroll to position [1278, 0]
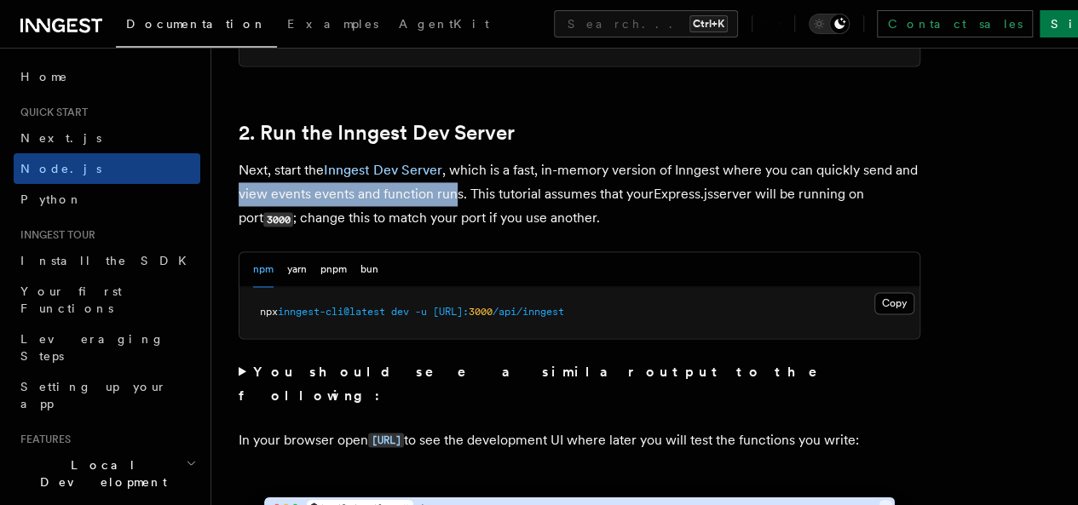
drag, startPoint x: 302, startPoint y: 223, endPoint x: 514, endPoint y: 223, distance: 212.2
click at [514, 223] on p "Next, start the Inngest Dev Server , which is a fast, in-memory version of Inng…" at bounding box center [580, 194] width 682 height 72
click at [535, 224] on p "Next, start the Inngest Dev Server , which is a fast, in-memory version of Inng…" at bounding box center [580, 194] width 682 height 72
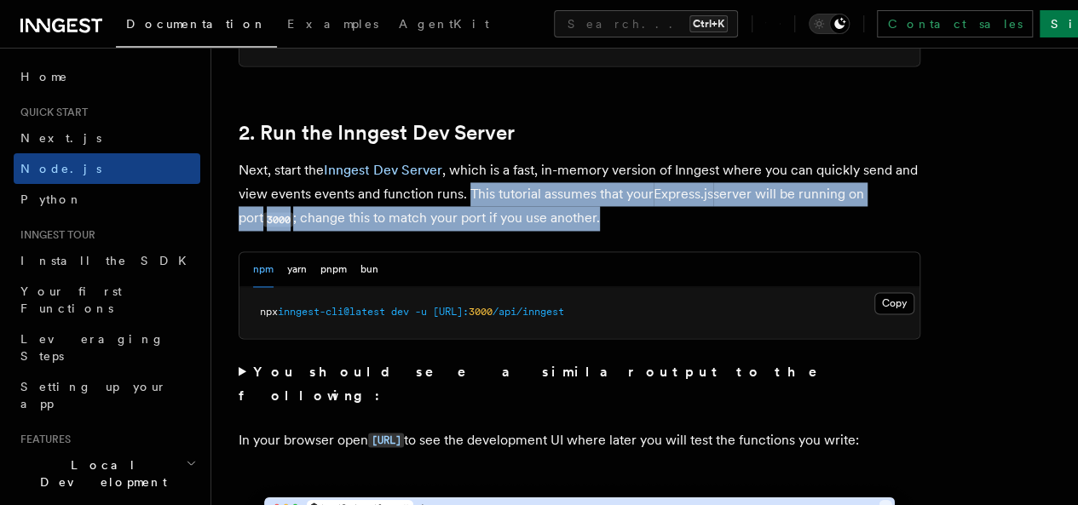
drag, startPoint x: 528, startPoint y: 217, endPoint x: 765, endPoint y: 231, distance: 237.3
click at [765, 231] on p "Next, start the Inngest Dev Server , which is a fast, in-memory version of Inng…" at bounding box center [580, 194] width 682 height 72
click at [709, 228] on p "Next, start the Inngest Dev Server , which is a fast, in-memory version of Inng…" at bounding box center [580, 194] width 682 height 72
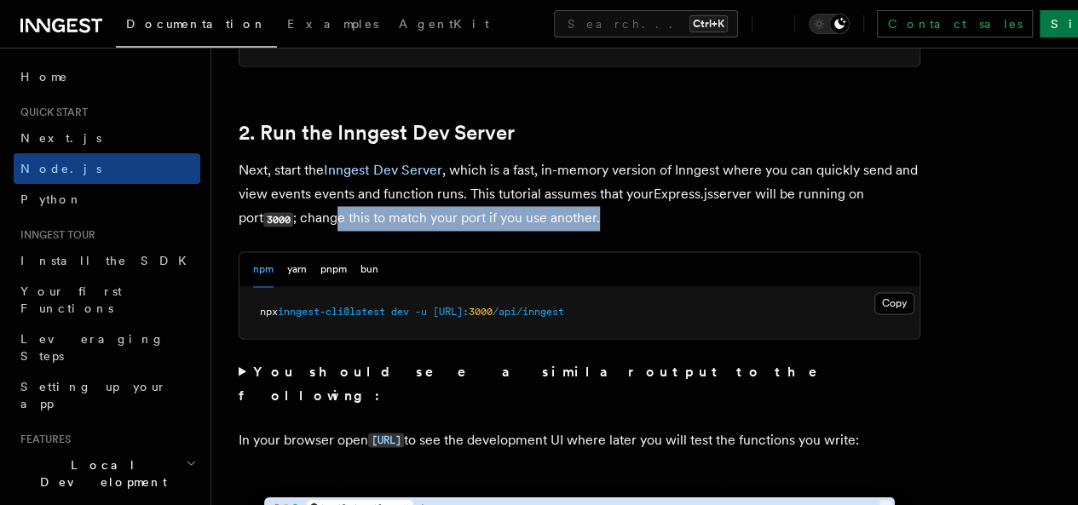
drag, startPoint x: 411, startPoint y: 240, endPoint x: 711, endPoint y: 233, distance: 300.0
click at [711, 231] on p "Next, start the Inngest Dev Server , which is a fast, in-memory version of Inng…" at bounding box center [580, 194] width 682 height 72
click at [717, 229] on p "Next, start the Inngest Dev Server , which is a fast, in-memory version of Inng…" at bounding box center [580, 194] width 682 height 72
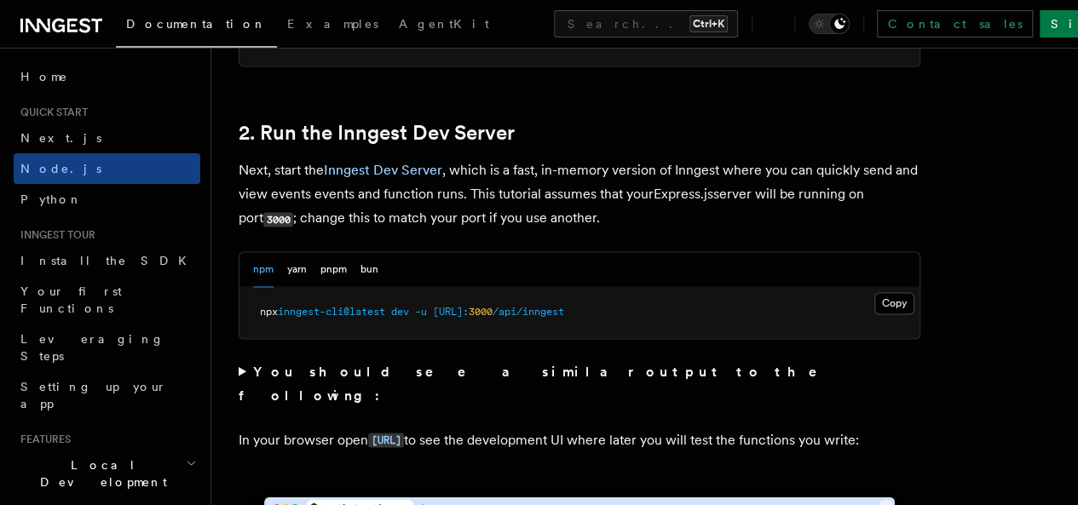
scroll to position [1363, 0]
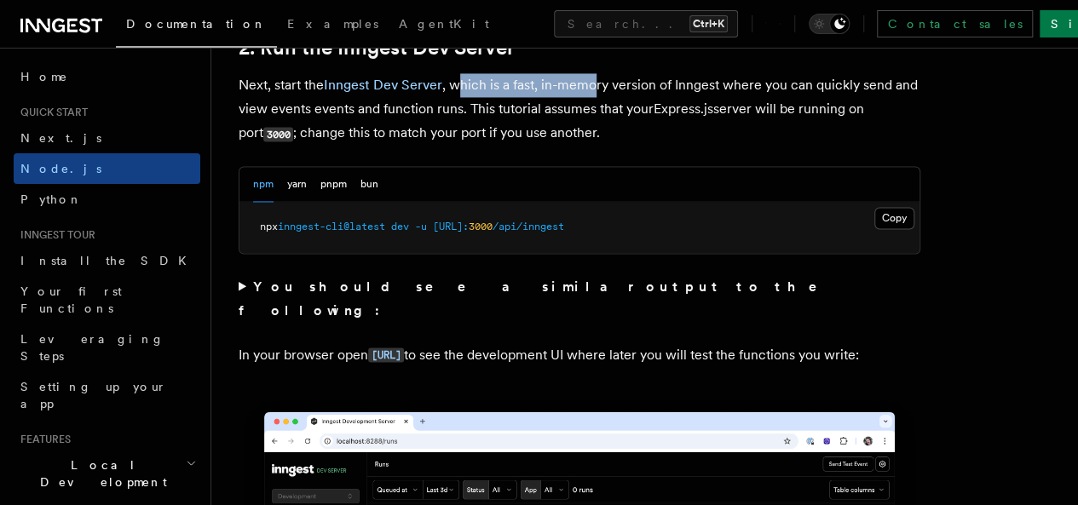
drag, startPoint x: 464, startPoint y: 112, endPoint x: 598, endPoint y: 113, distance: 133.8
click at [598, 113] on p "Next, start the Inngest Dev Server , which is a fast, in-memory version of Inng…" at bounding box center [580, 109] width 682 height 72
click at [631, 113] on p "Next, start the Inngest Dev Server , which is a fast, in-memory version of Inng…" at bounding box center [580, 109] width 682 height 72
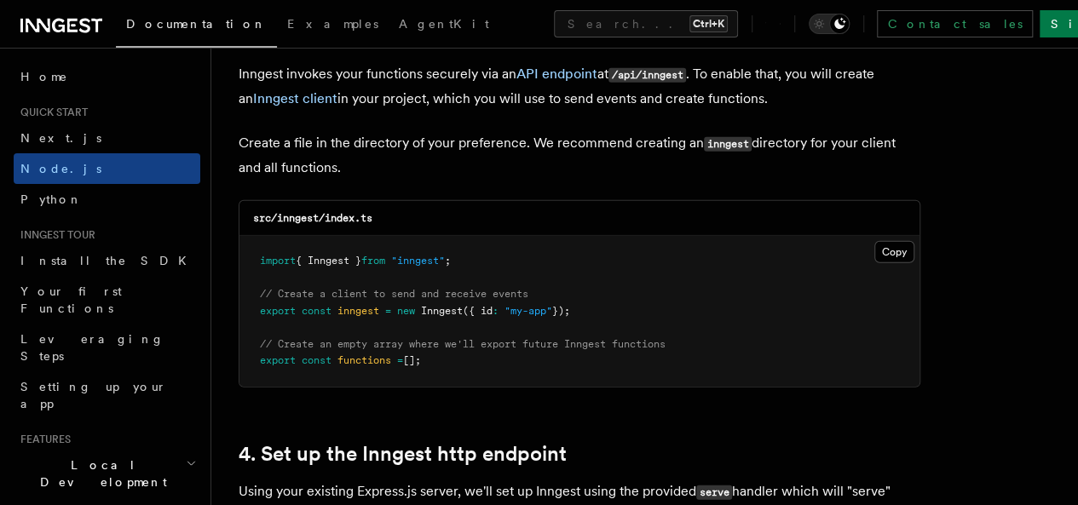
scroll to position [2130, 0]
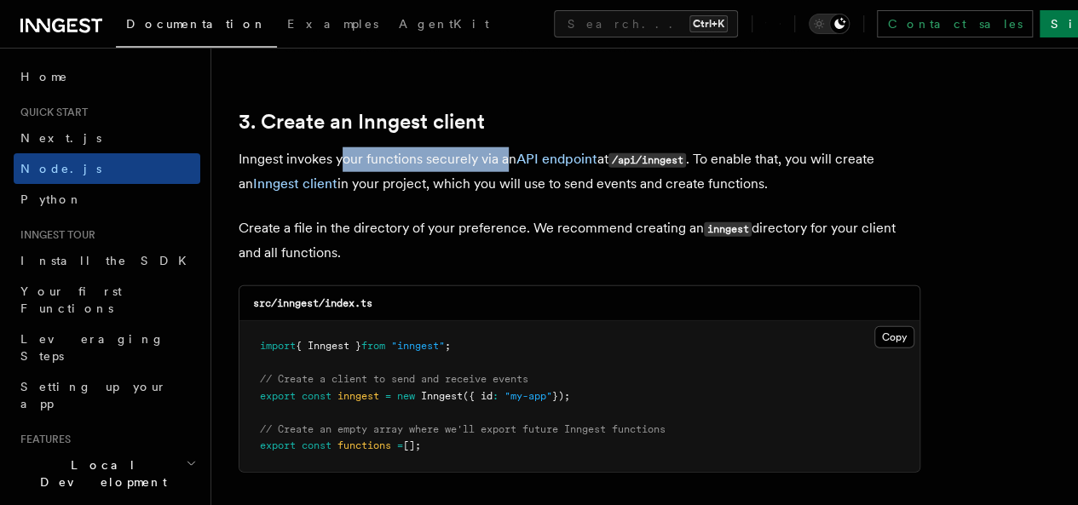
drag, startPoint x: 340, startPoint y: 148, endPoint x: 508, endPoint y: 146, distance: 167.9
click at [508, 147] on p "Inngest invokes your functions securely via an API endpoint at /api/inngest . T…" at bounding box center [580, 171] width 682 height 49
click at [529, 178] on p "Inngest invokes your functions securely via an API endpoint at /api/inngest . T…" at bounding box center [580, 171] width 682 height 49
click at [677, 153] on code "/api/inngest" at bounding box center [647, 160] width 78 height 14
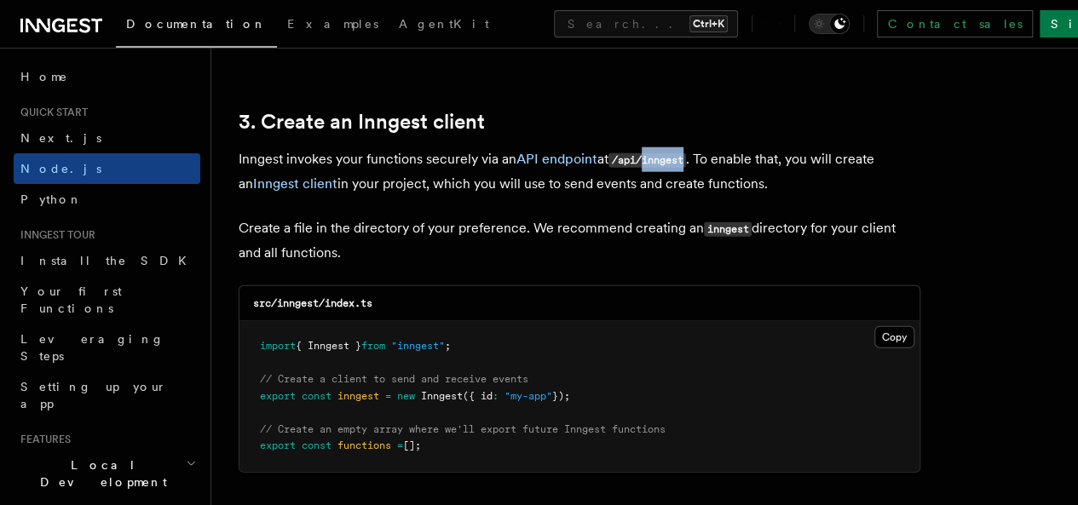
click at [677, 153] on code "/api/inngest" at bounding box center [647, 160] width 78 height 14
click at [656, 216] on p "Create a file in the directory of your preference. We recommend creating an inn…" at bounding box center [580, 240] width 682 height 49
drag, startPoint x: 705, startPoint y: 141, endPoint x: 762, endPoint y: 153, distance: 58.2
click at [764, 152] on p "Inngest invokes your functions securely via an API endpoint at /api/inngest . T…" at bounding box center [580, 171] width 682 height 49
drag, startPoint x: 588, startPoint y: 181, endPoint x: 568, endPoint y: 179, distance: 19.7
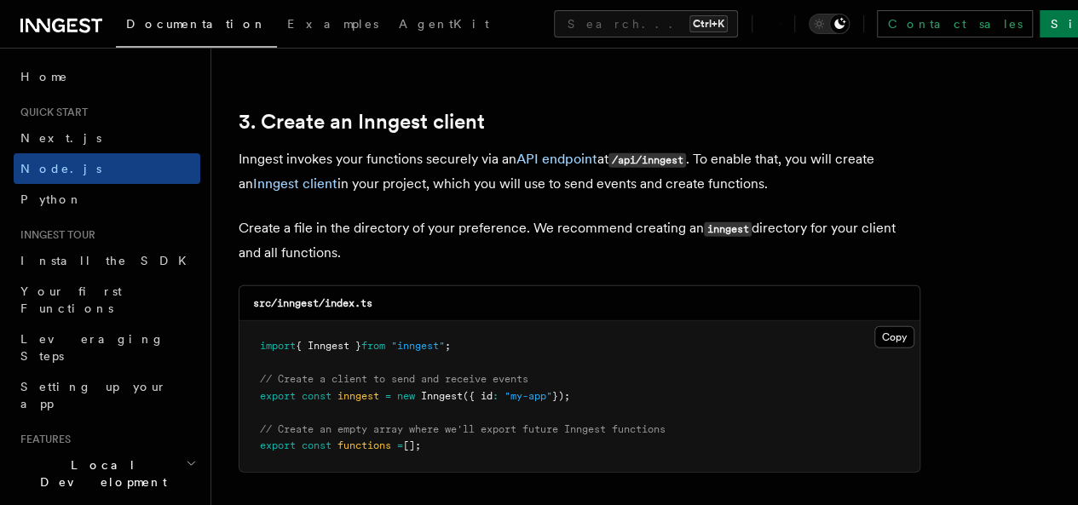
click at [590, 181] on p "Inngest invokes your functions securely via an API endpoint at /api/inngest . T…" at bounding box center [580, 171] width 682 height 49
drag, startPoint x: 502, startPoint y: 170, endPoint x: 679, endPoint y: 173, distance: 177.3
click at [679, 173] on p "Inngest invokes your functions securely via an API endpoint at /api/inngest . T…" at bounding box center [580, 171] width 682 height 49
click at [465, 224] on p "Create a file in the directory of your preference. We recommend creating an inn…" at bounding box center [580, 240] width 682 height 49
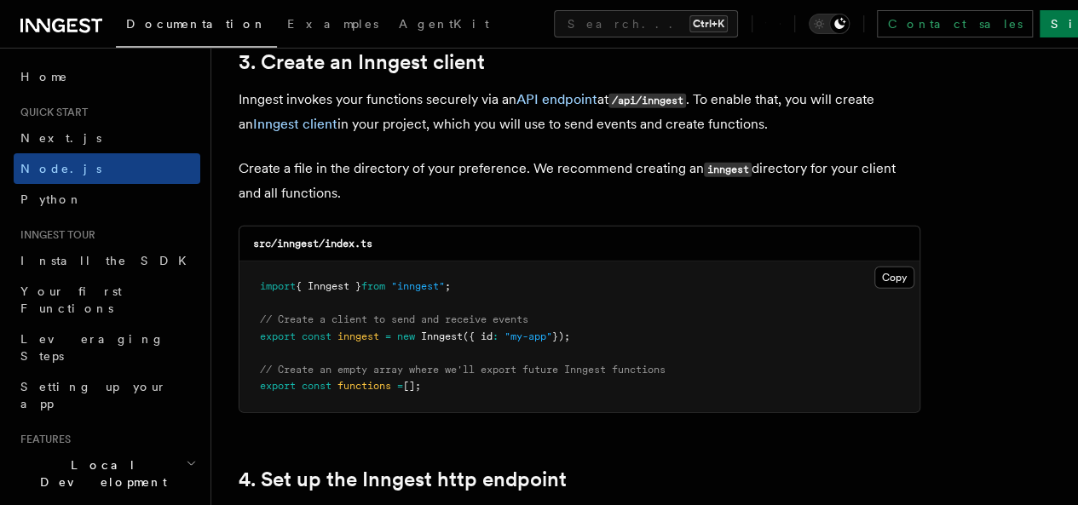
scroll to position [2216, 0]
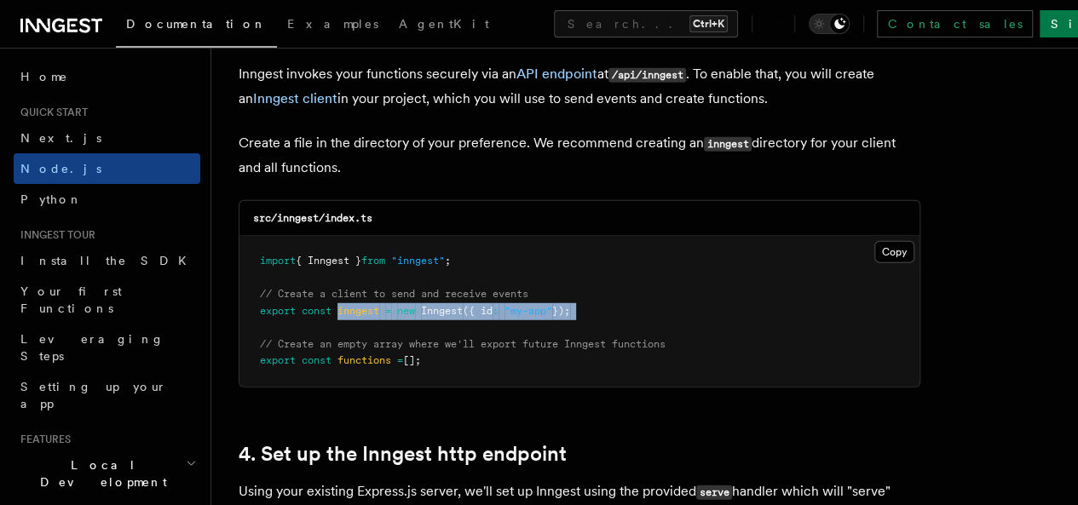
drag, startPoint x: 339, startPoint y: 297, endPoint x: 593, endPoint y: 303, distance: 254.0
click at [575, 309] on pre "import { Inngest } from "inngest" ; // Create a client to send and receive even…" at bounding box center [579, 311] width 680 height 151
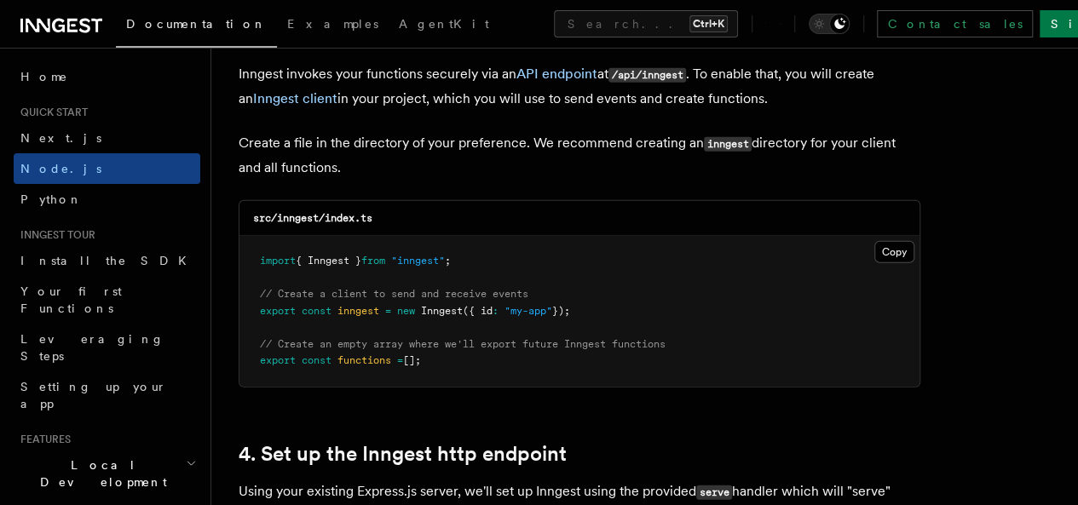
click at [663, 282] on pre "import { Inngest } from "inngest" ; // Create a client to send and receive even…" at bounding box center [579, 311] width 680 height 151
click at [619, 273] on pre "import { Inngest } from "inngest" ; // Create a client to send and receive even…" at bounding box center [579, 311] width 680 height 151
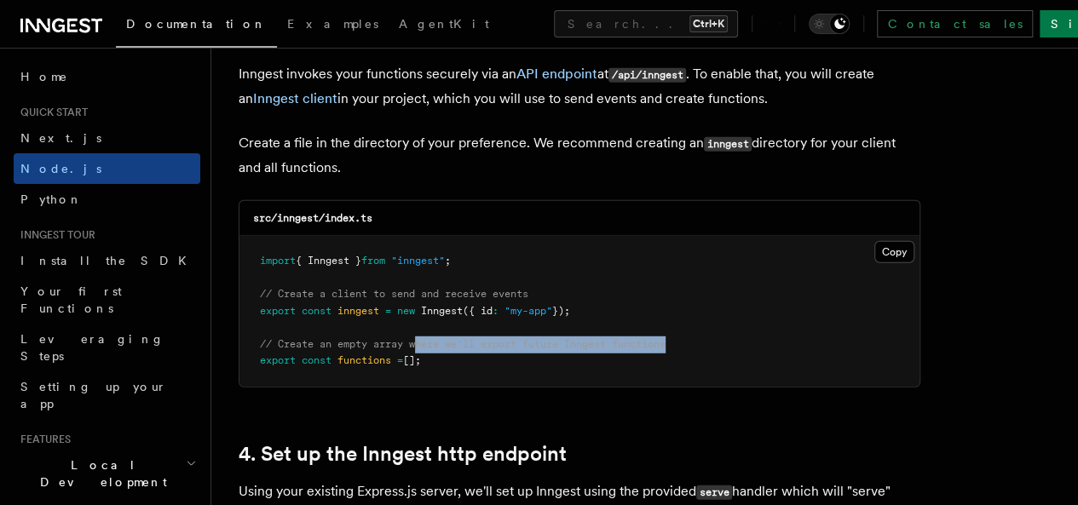
drag, startPoint x: 442, startPoint y: 329, endPoint x: 692, endPoint y: 326, distance: 249.7
click at [692, 326] on pre "import { Inngest } from "inngest" ; // Create a client to send and receive even…" at bounding box center [579, 311] width 680 height 151
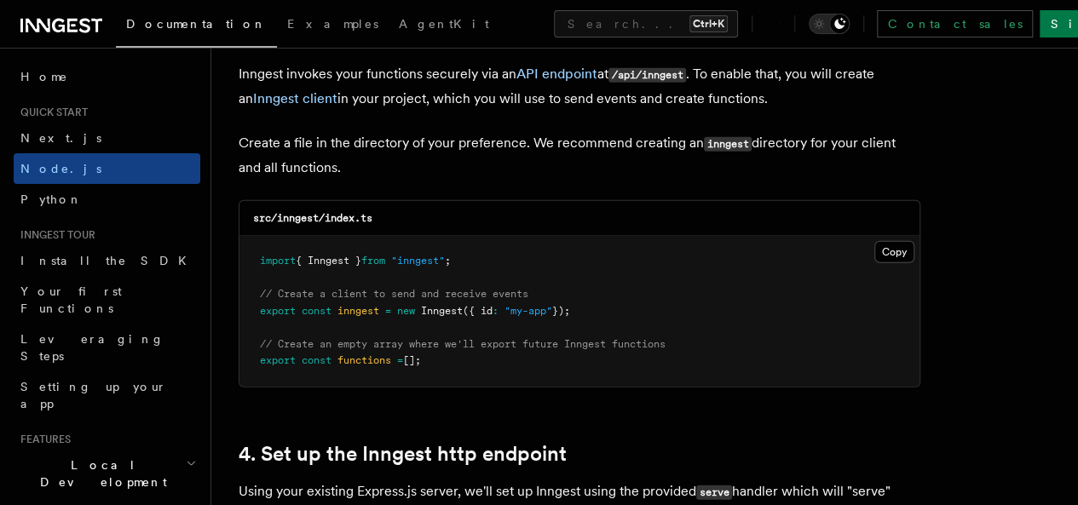
click at [743, 318] on pre "import { Inngest } from "inngest" ; // Create a client to send and receive even…" at bounding box center [579, 311] width 680 height 151
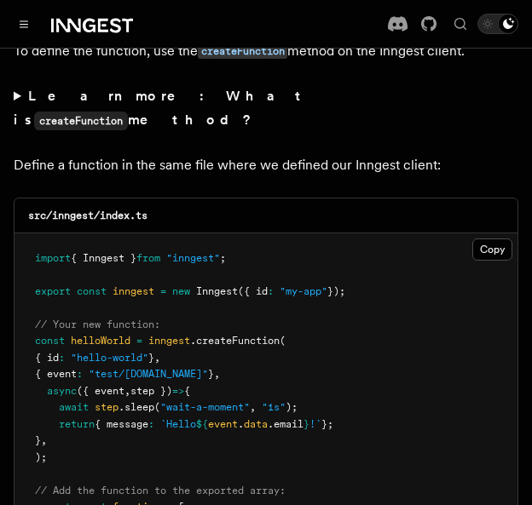
scroll to position [3408, 0]
